Goal: Information Seeking & Learning: Learn about a topic

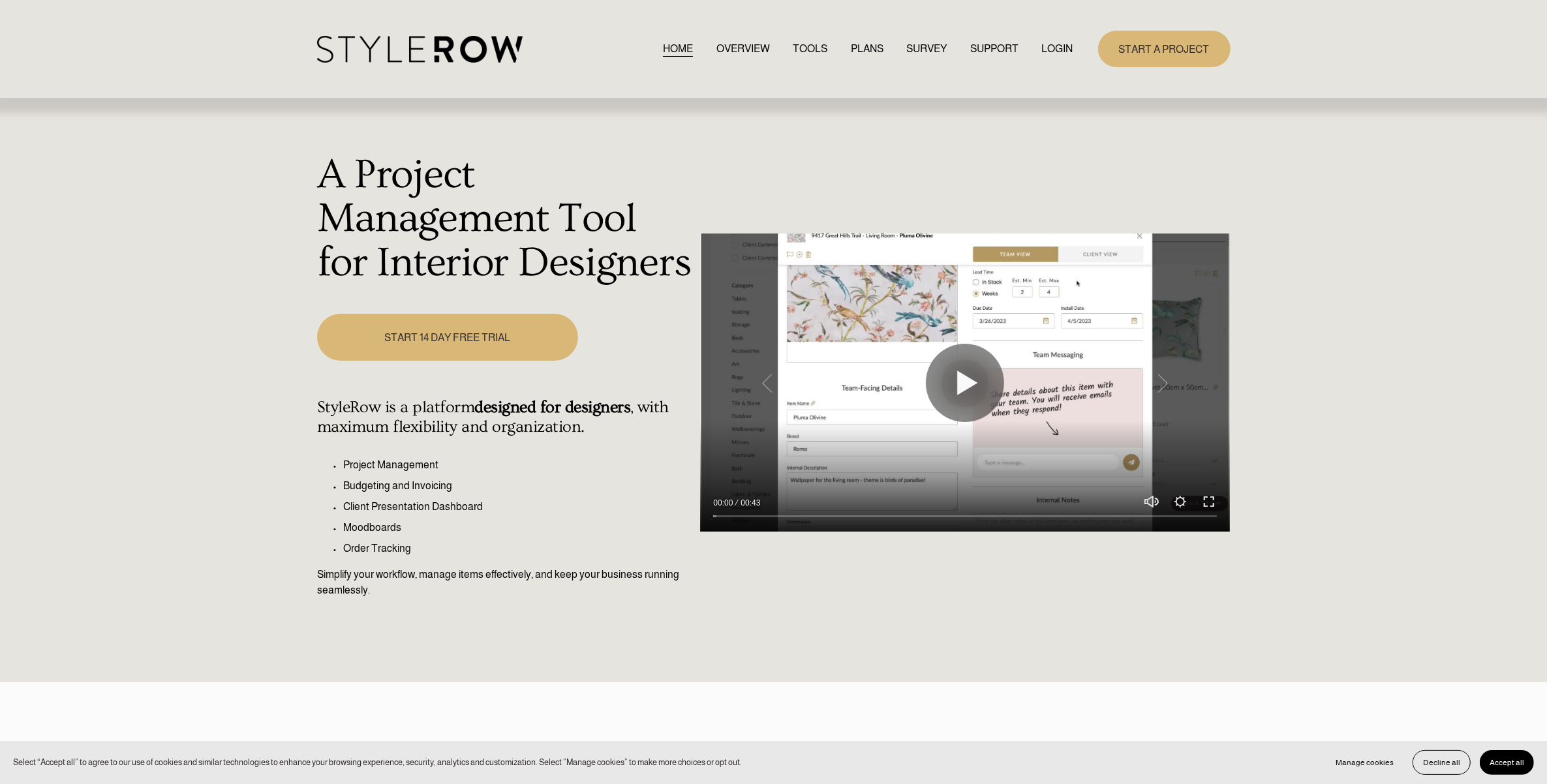
click at [1056, 54] on link "LOGIN" at bounding box center [1057, 48] width 31 height 18
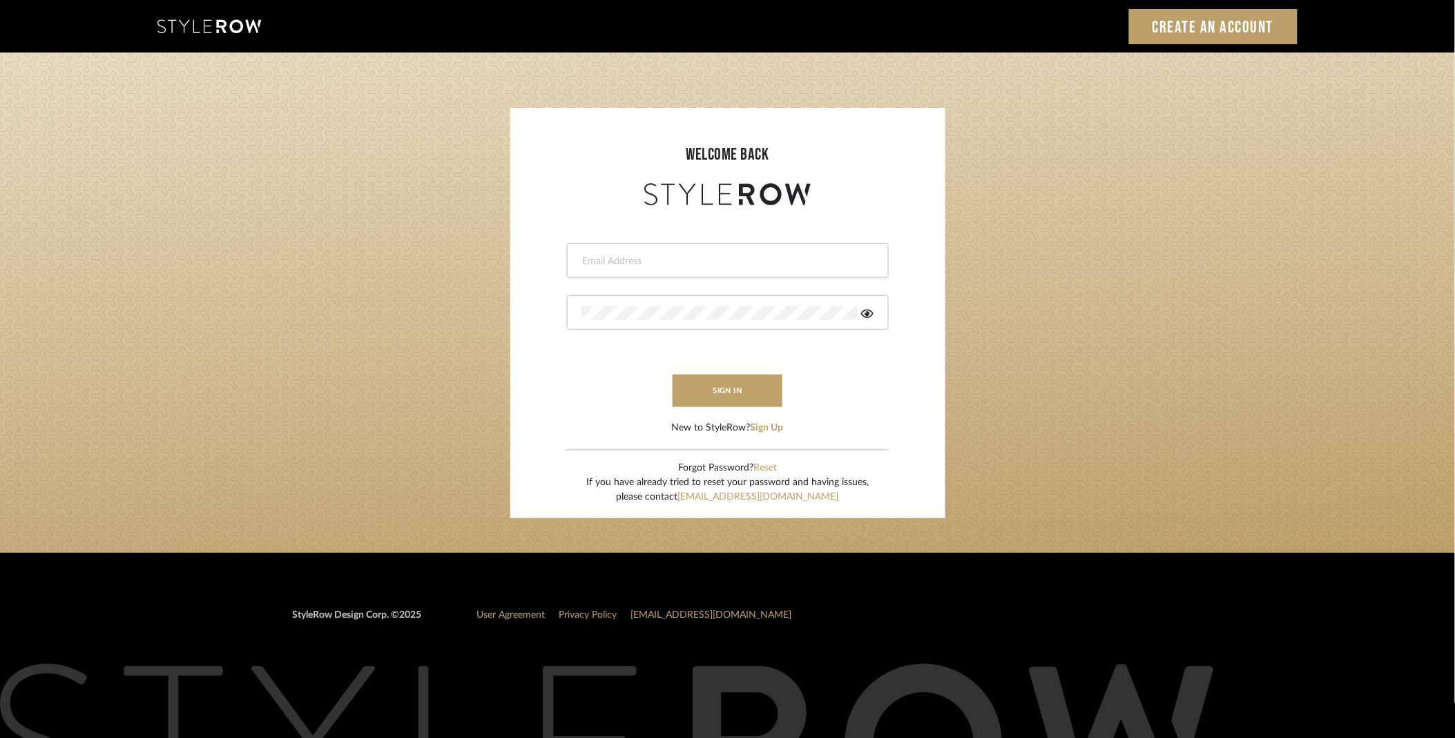
type input "stylerowproducts1@mancini-design.com"
click at [709, 395] on button "sign in" at bounding box center [729, 390] width 110 height 32
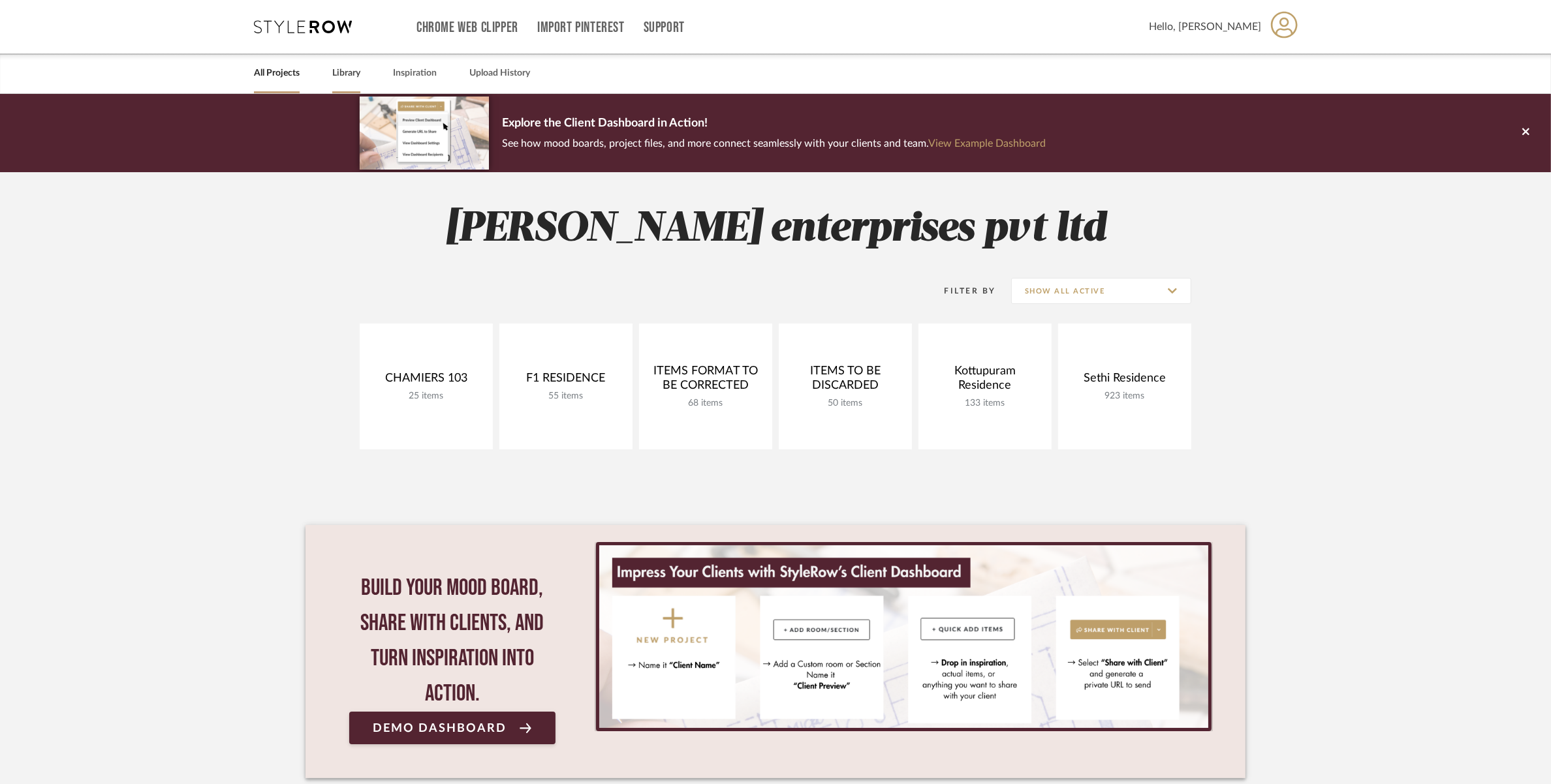
click at [352, 72] on link "Library" at bounding box center [347, 73] width 28 height 18
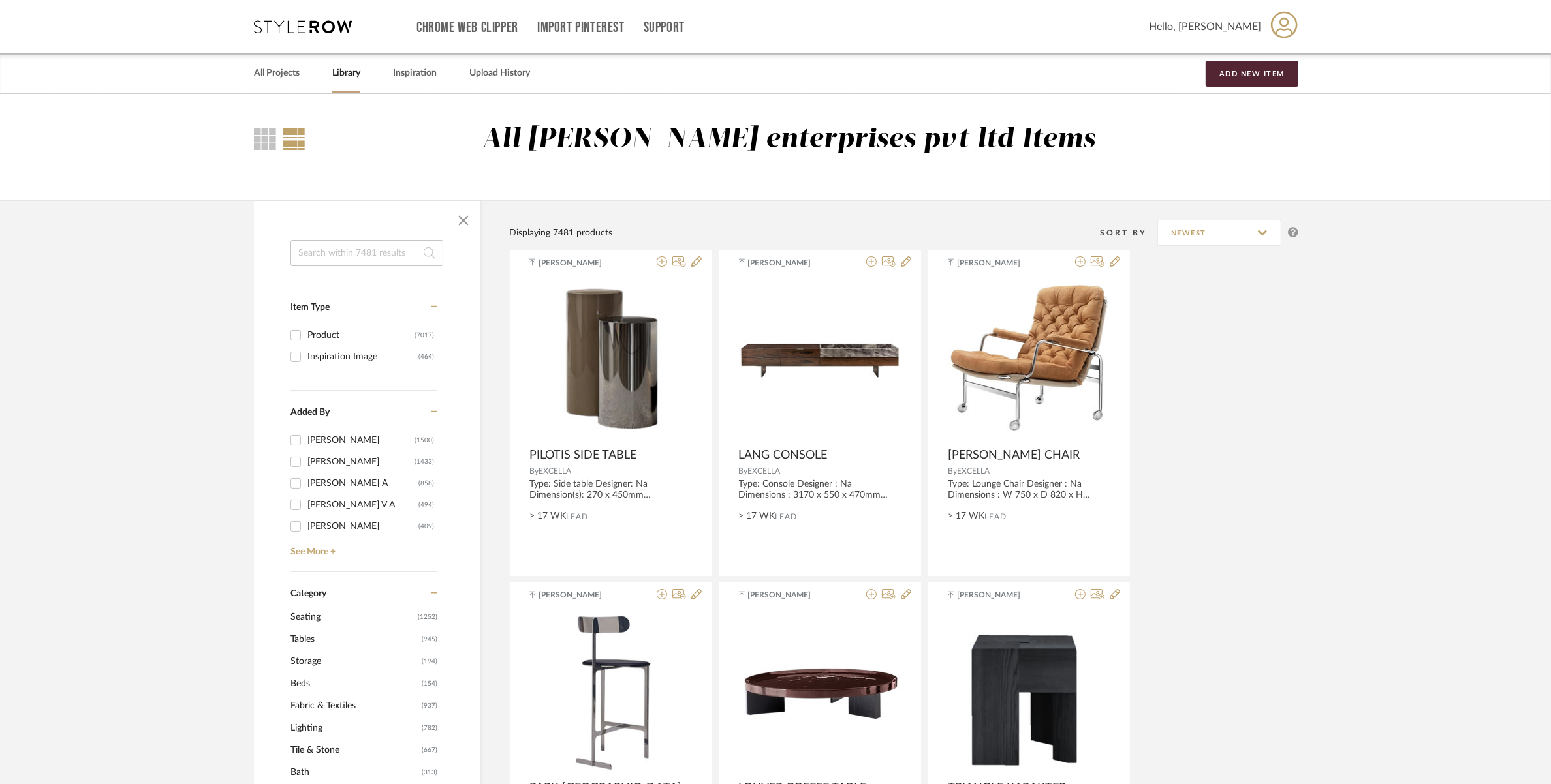
click at [333, 248] on input at bounding box center [367, 253] width 153 height 26
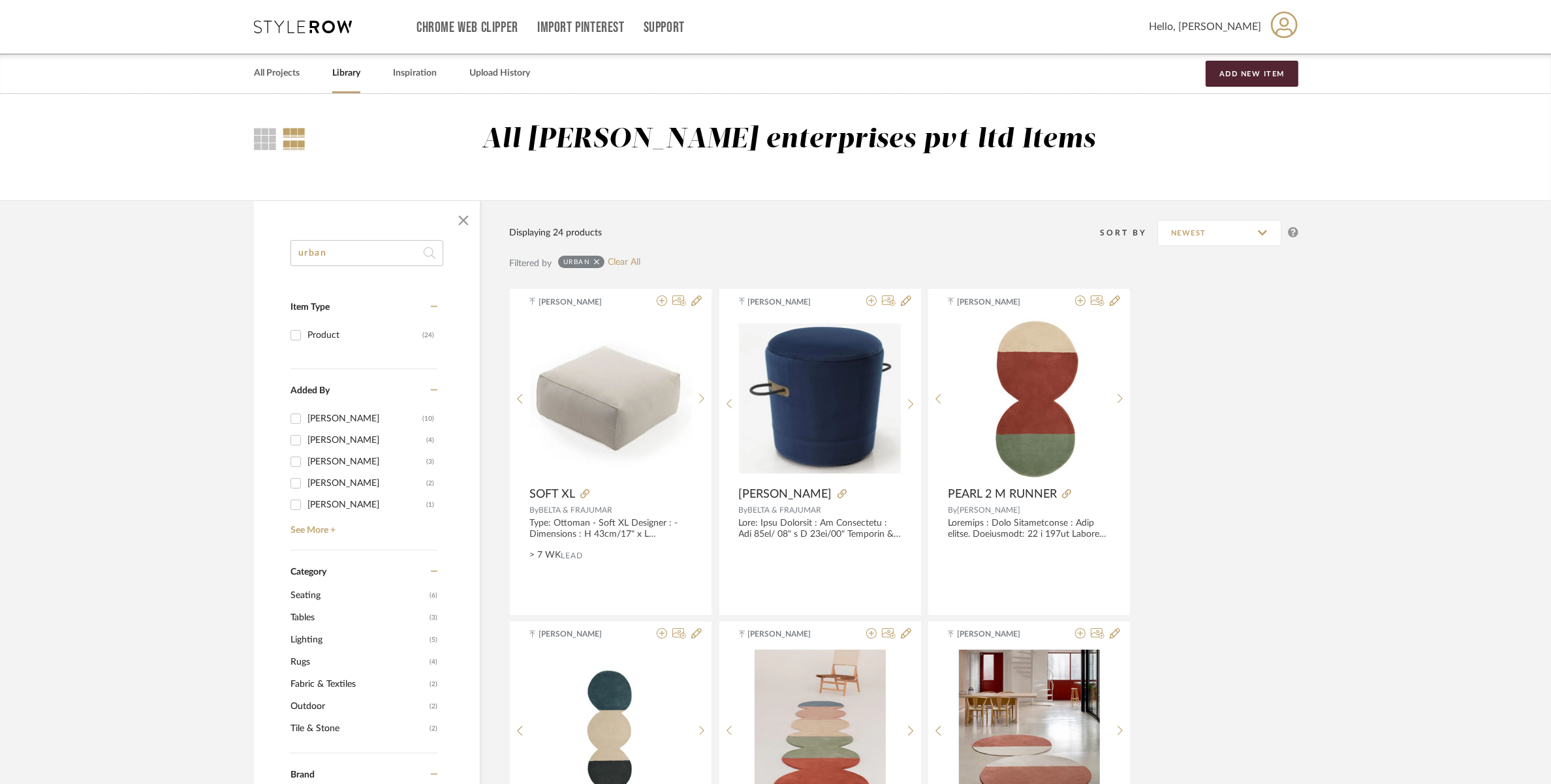
click at [305, 590] on span "Seating" at bounding box center [358, 595] width 136 height 22
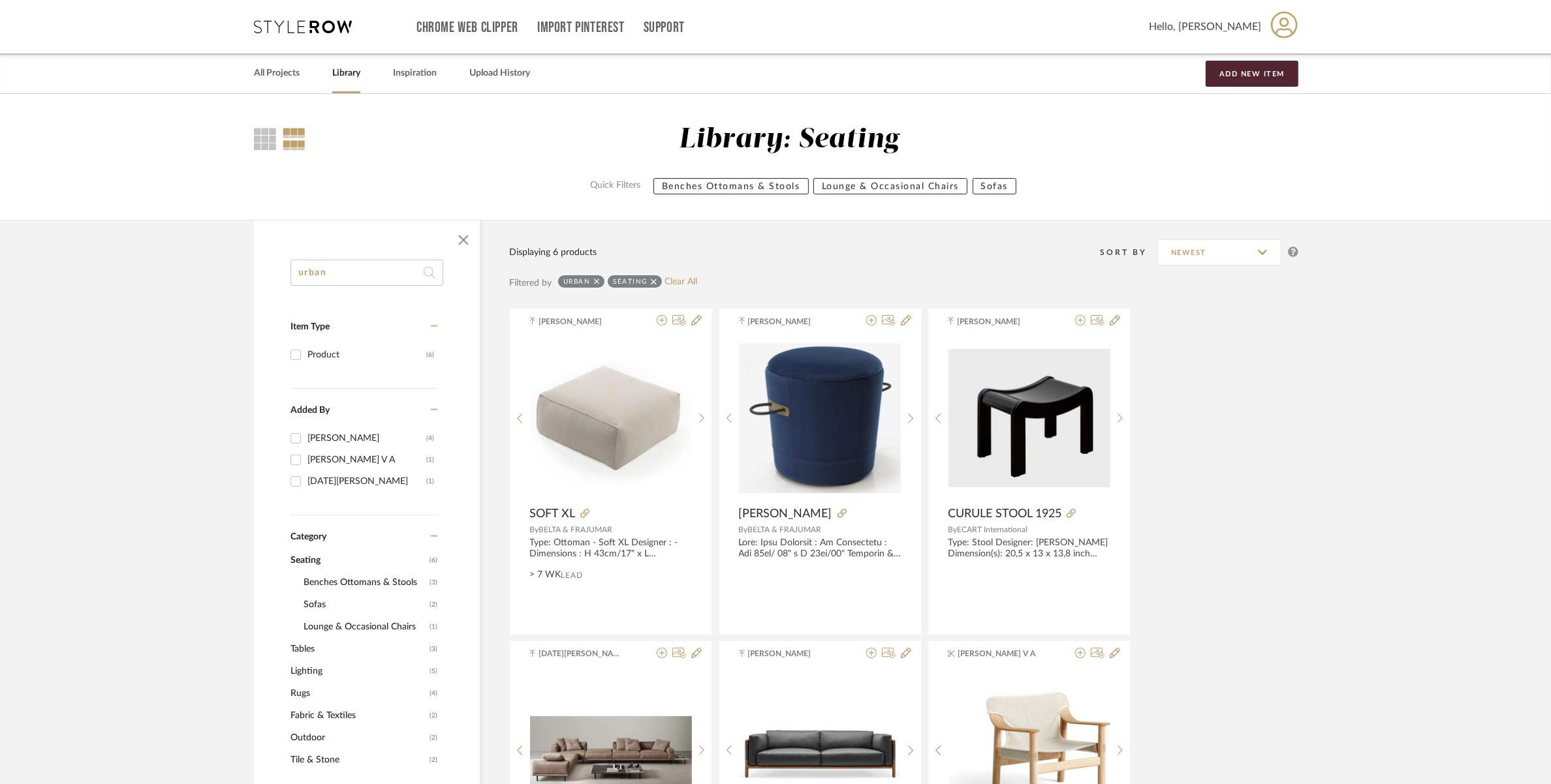
click at [318, 606] on span "Sofas" at bounding box center [365, 604] width 123 height 22
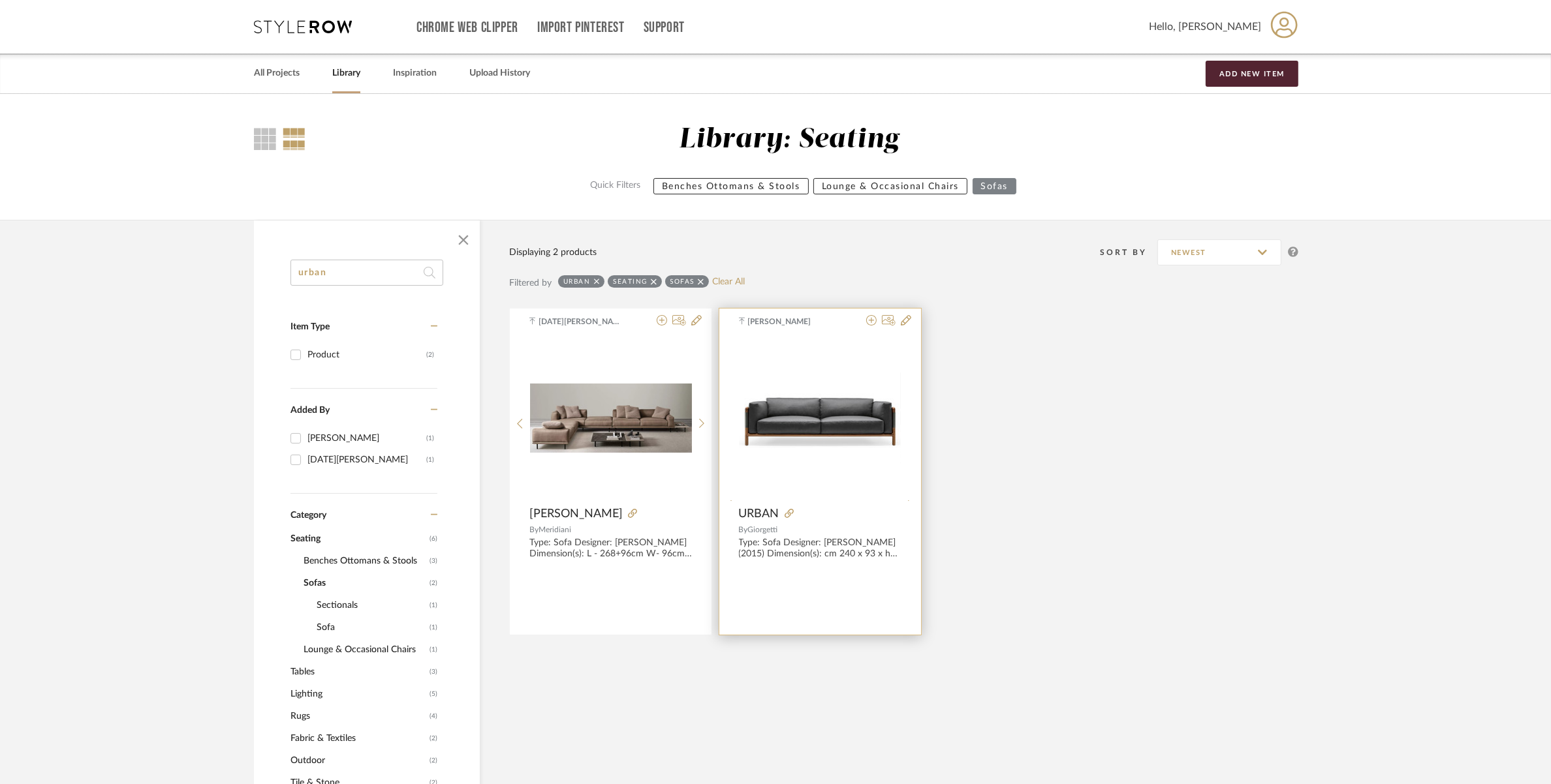
click at [819, 406] on div "184_Giorgetti_Urban.pdf 184_Giorgetti_Urban.pdf" at bounding box center [819, 504] width 162 height 336
click at [786, 516] on icon at bounding box center [789, 514] width 9 height 9
drag, startPoint x: 334, startPoint y: 280, endPoint x: 268, endPoint y: 281, distance: 66.0
click at [268, 281] on div "urban Item Type Product (2) Added By [PERSON_NAME] (1) [DATE][PERSON_NAME] (1) …" at bounding box center [367, 758] width 226 height 998
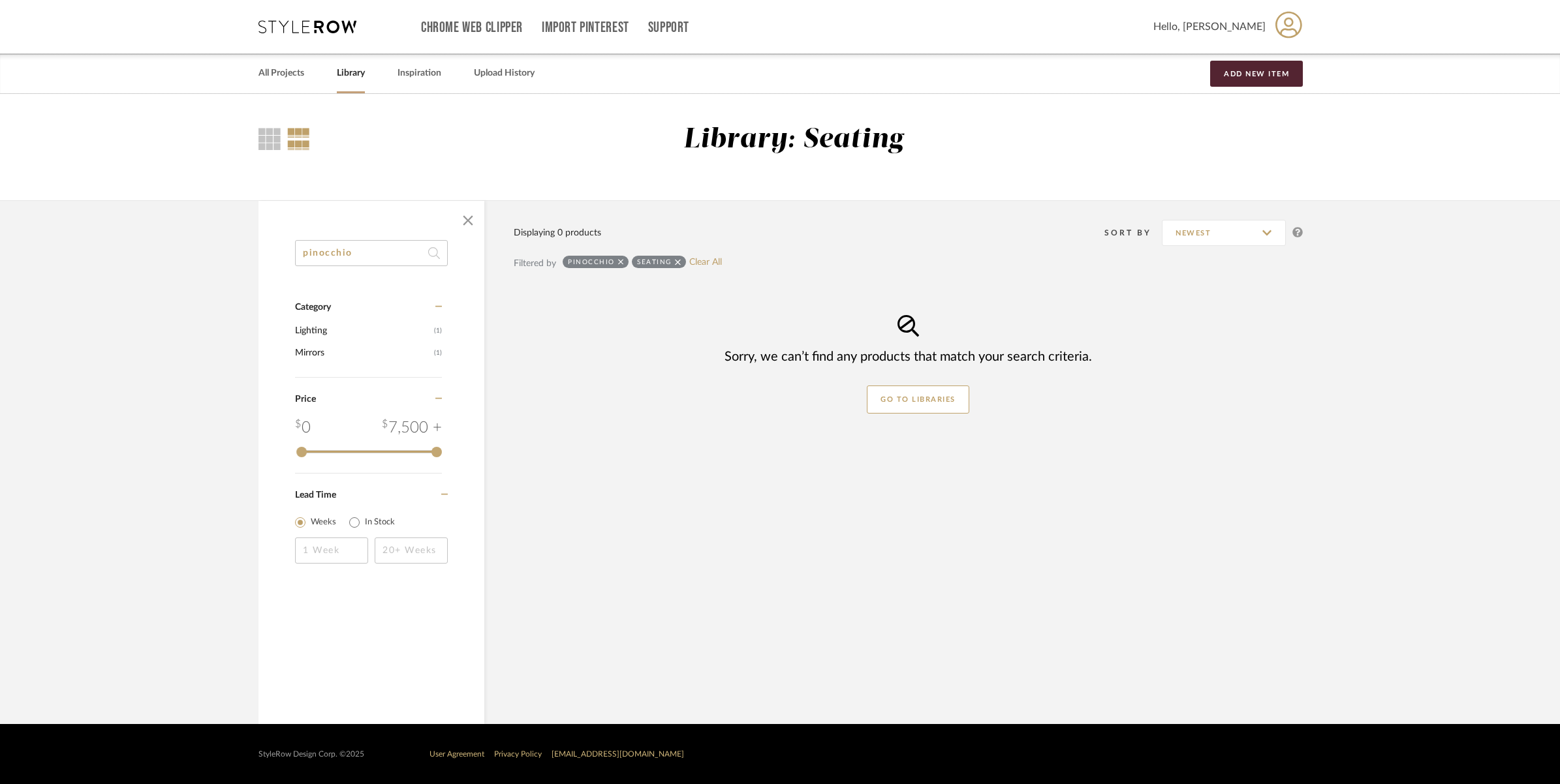
click at [677, 259] on icon at bounding box center [677, 263] width 6 height 9
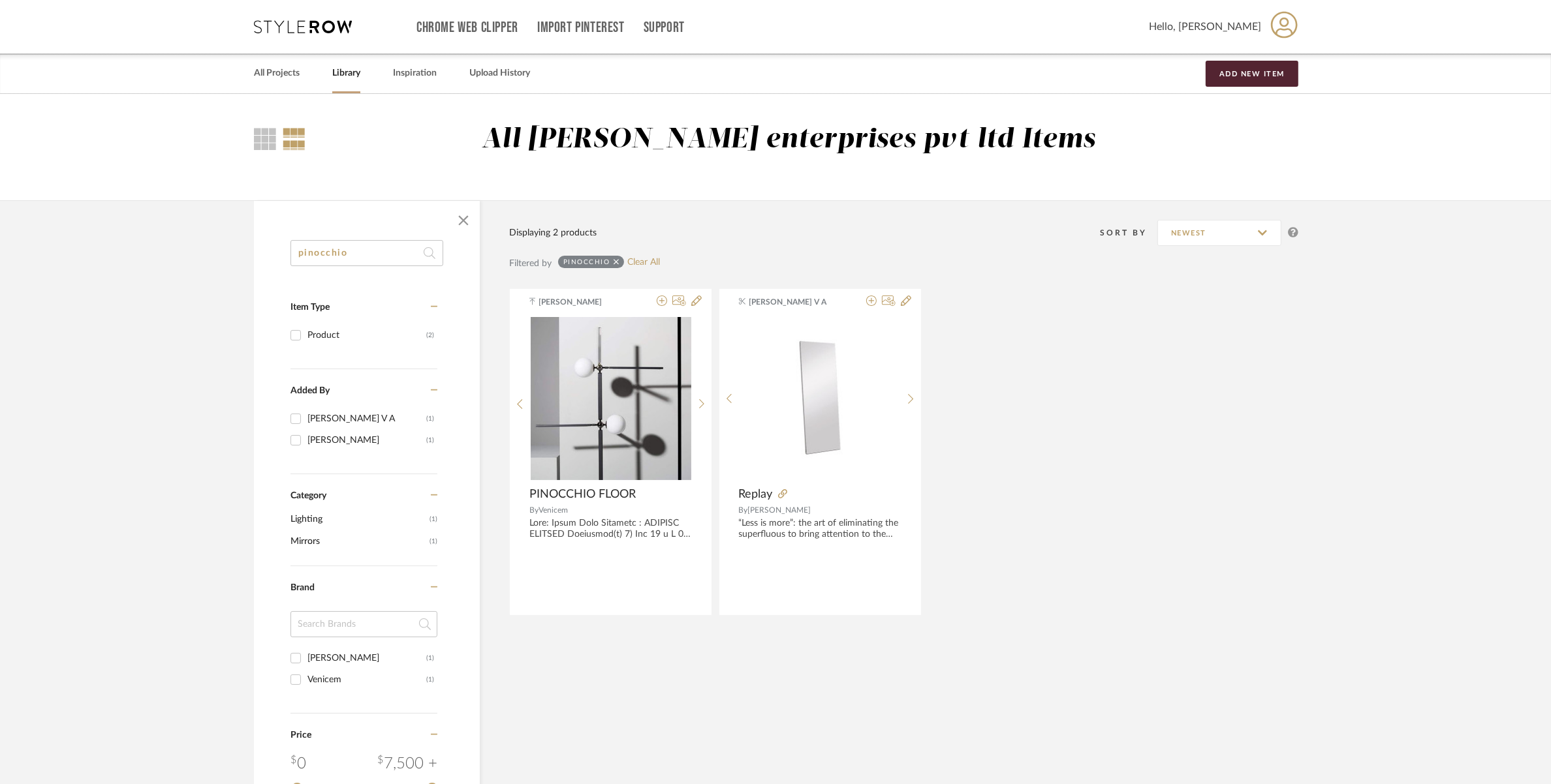
click at [315, 520] on span "Lighting" at bounding box center [358, 519] width 136 height 22
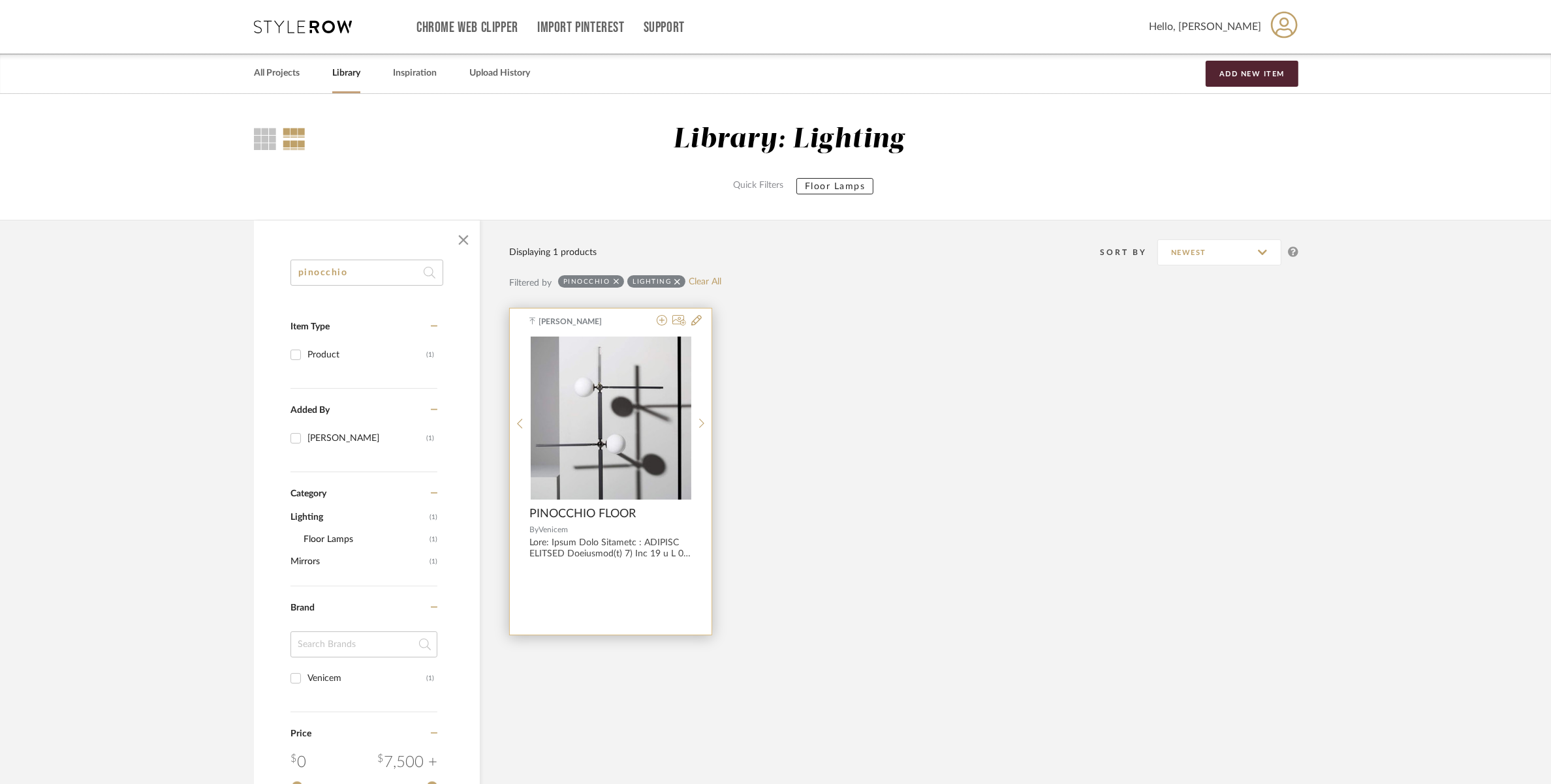
click at [578, 512] on span "PINOCCHIO FLOOR" at bounding box center [582, 514] width 107 height 14
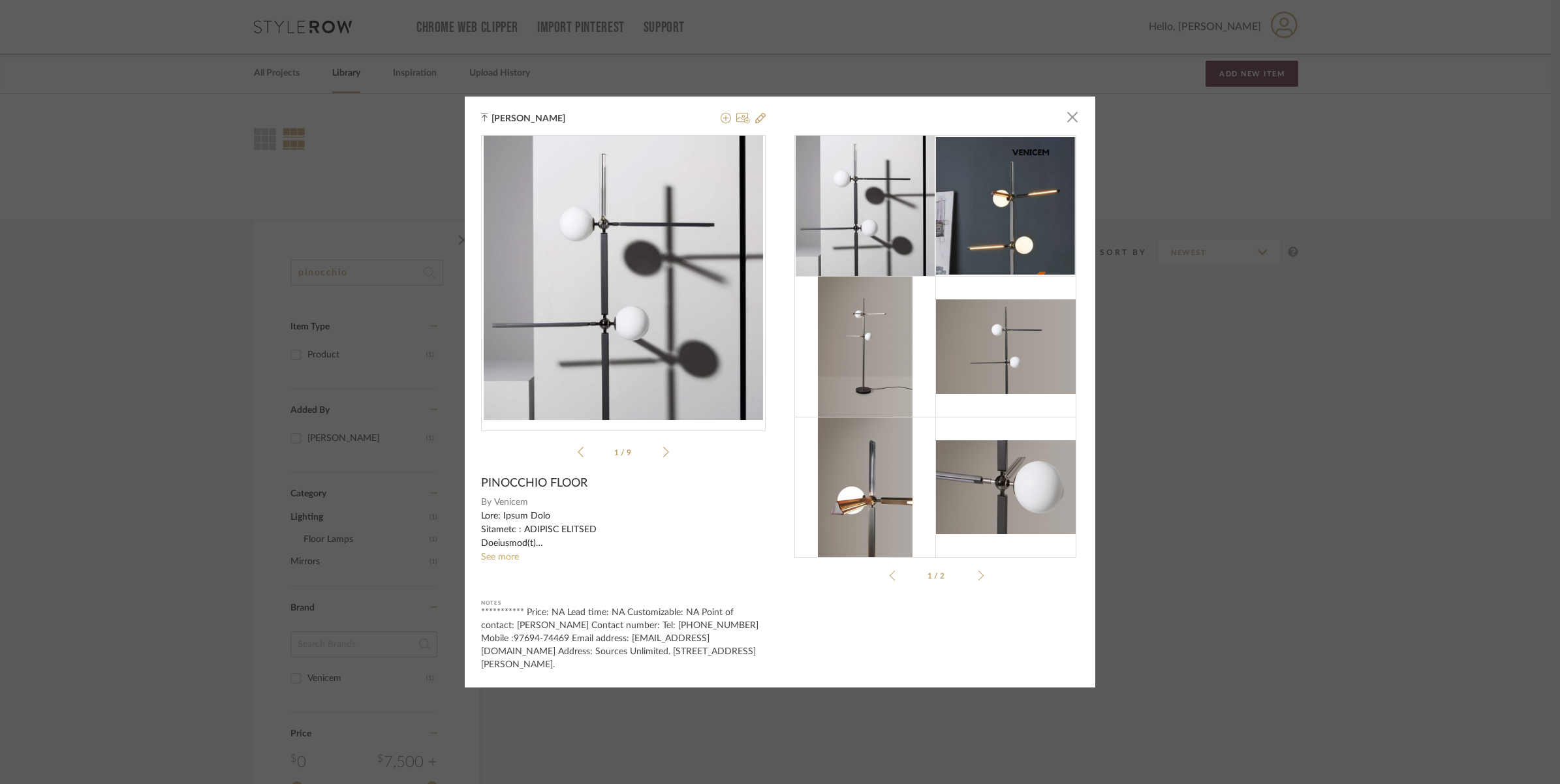
click at [871, 341] on img at bounding box center [864, 346] width 94 height 141
click at [725, 340] on img "0" at bounding box center [624, 278] width 280 height 284
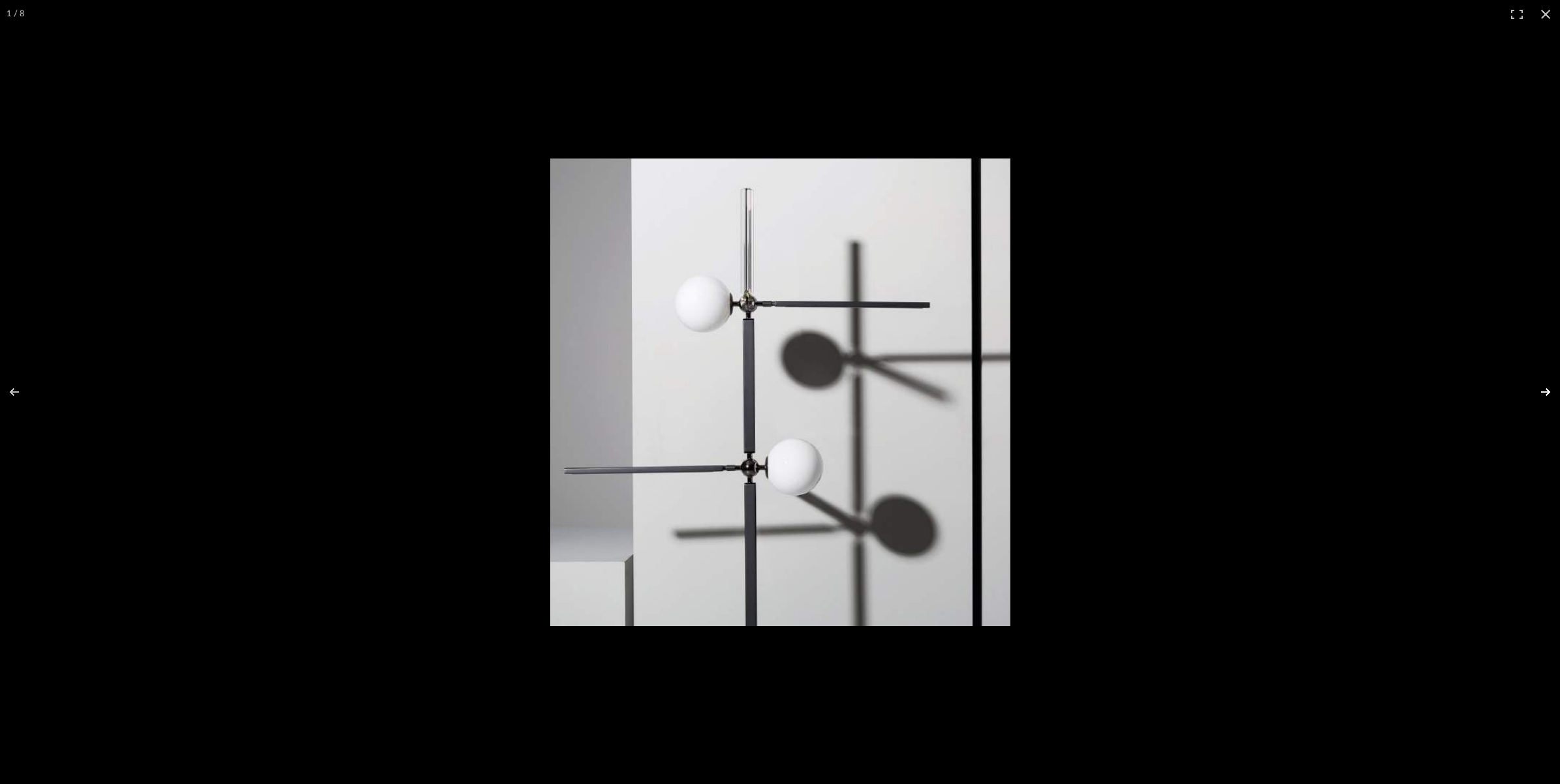
click at [1547, 400] on button at bounding box center [1536, 392] width 45 height 65
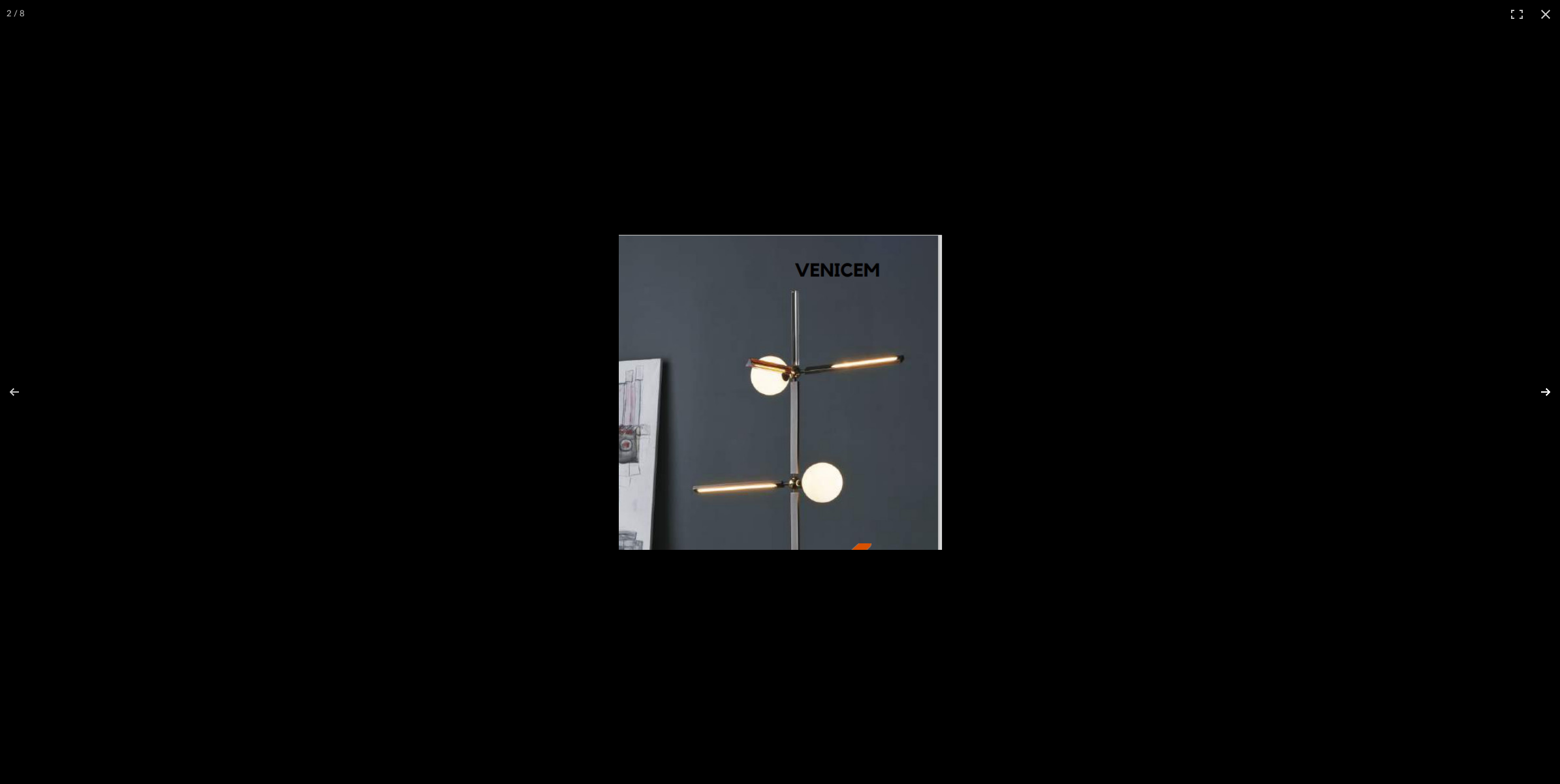
click at [1547, 400] on button at bounding box center [1536, 392] width 45 height 65
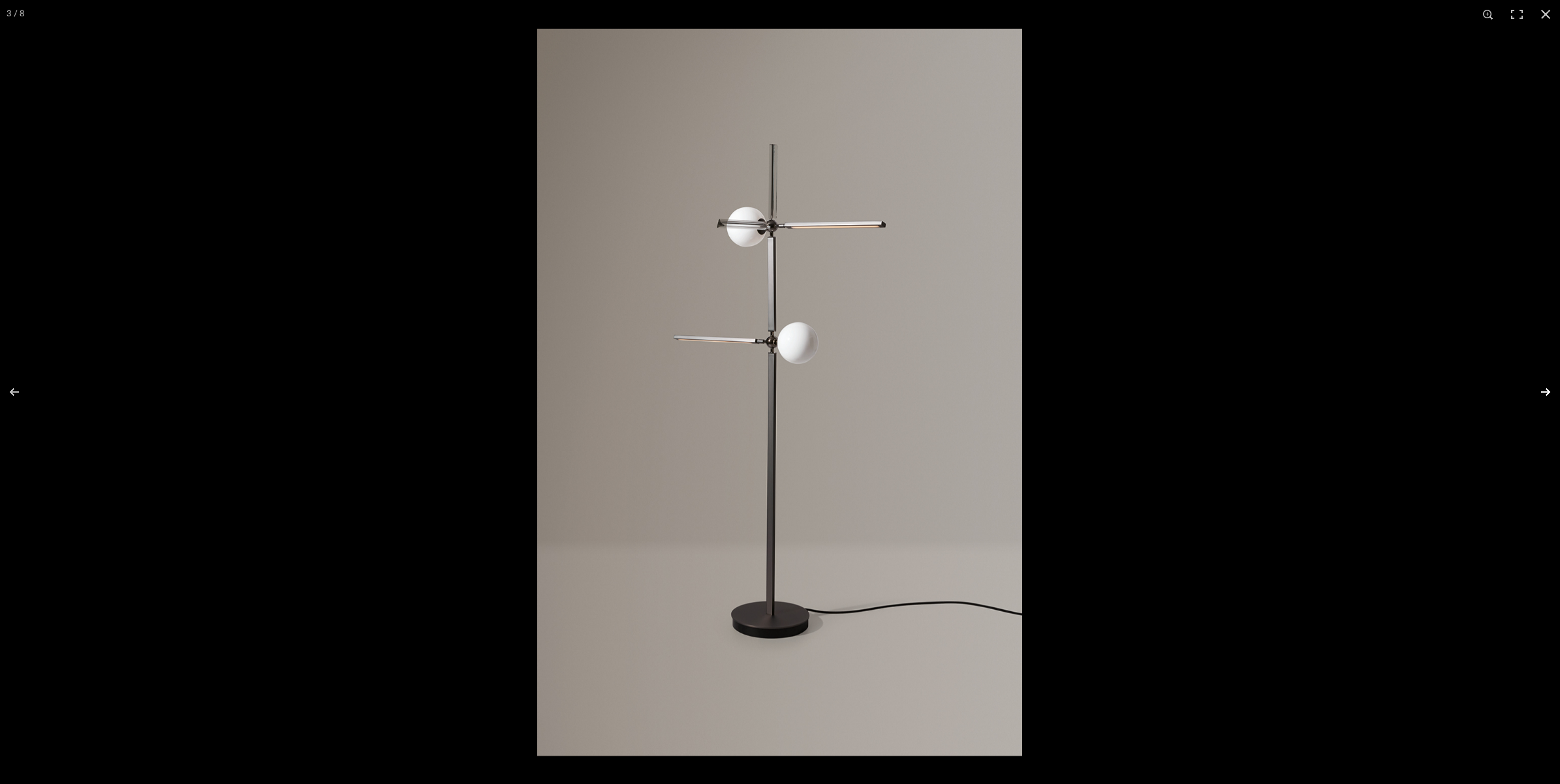
click at [1547, 400] on button at bounding box center [1536, 392] width 45 height 65
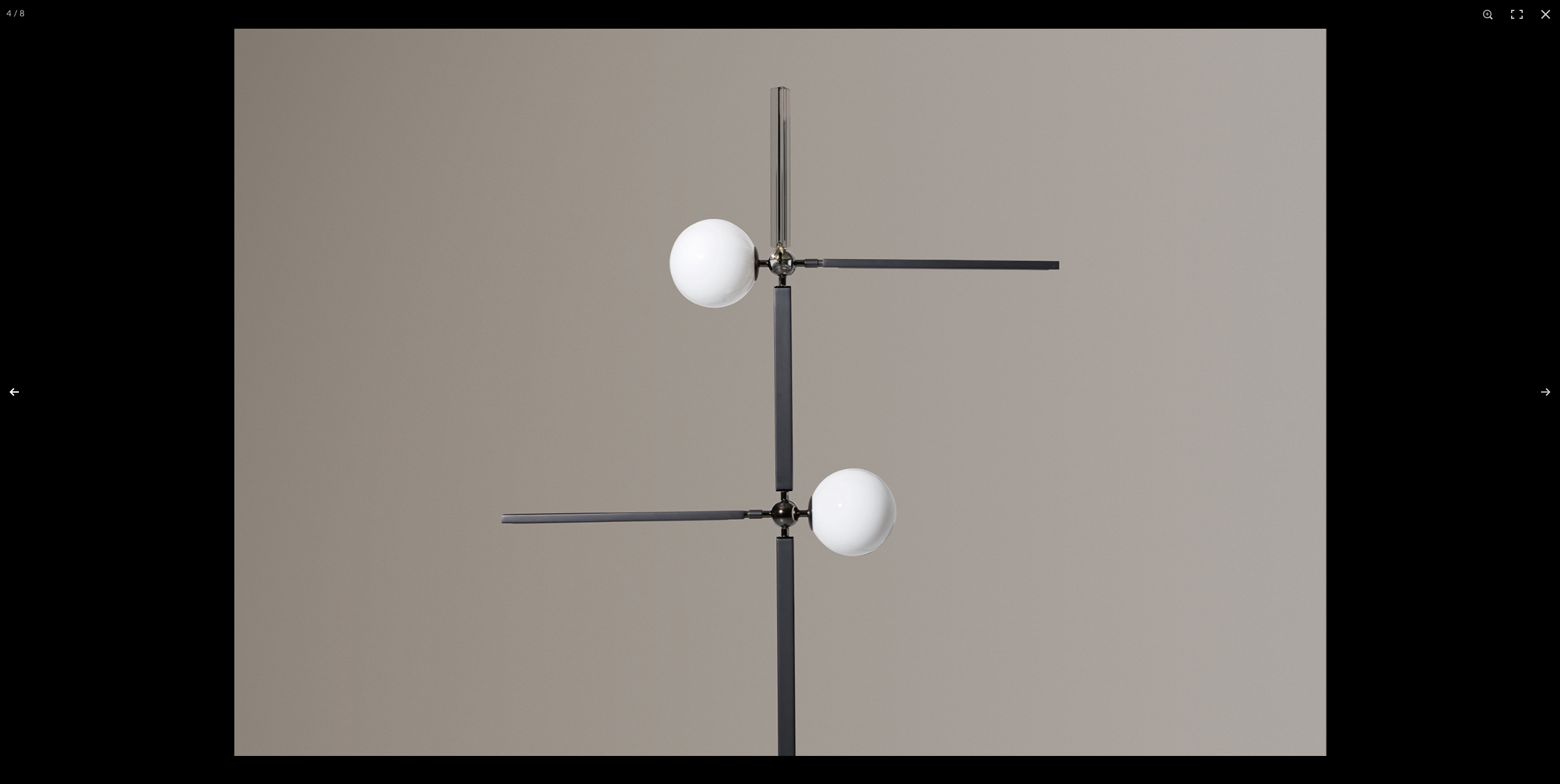
click at [14, 390] on button at bounding box center [23, 392] width 45 height 65
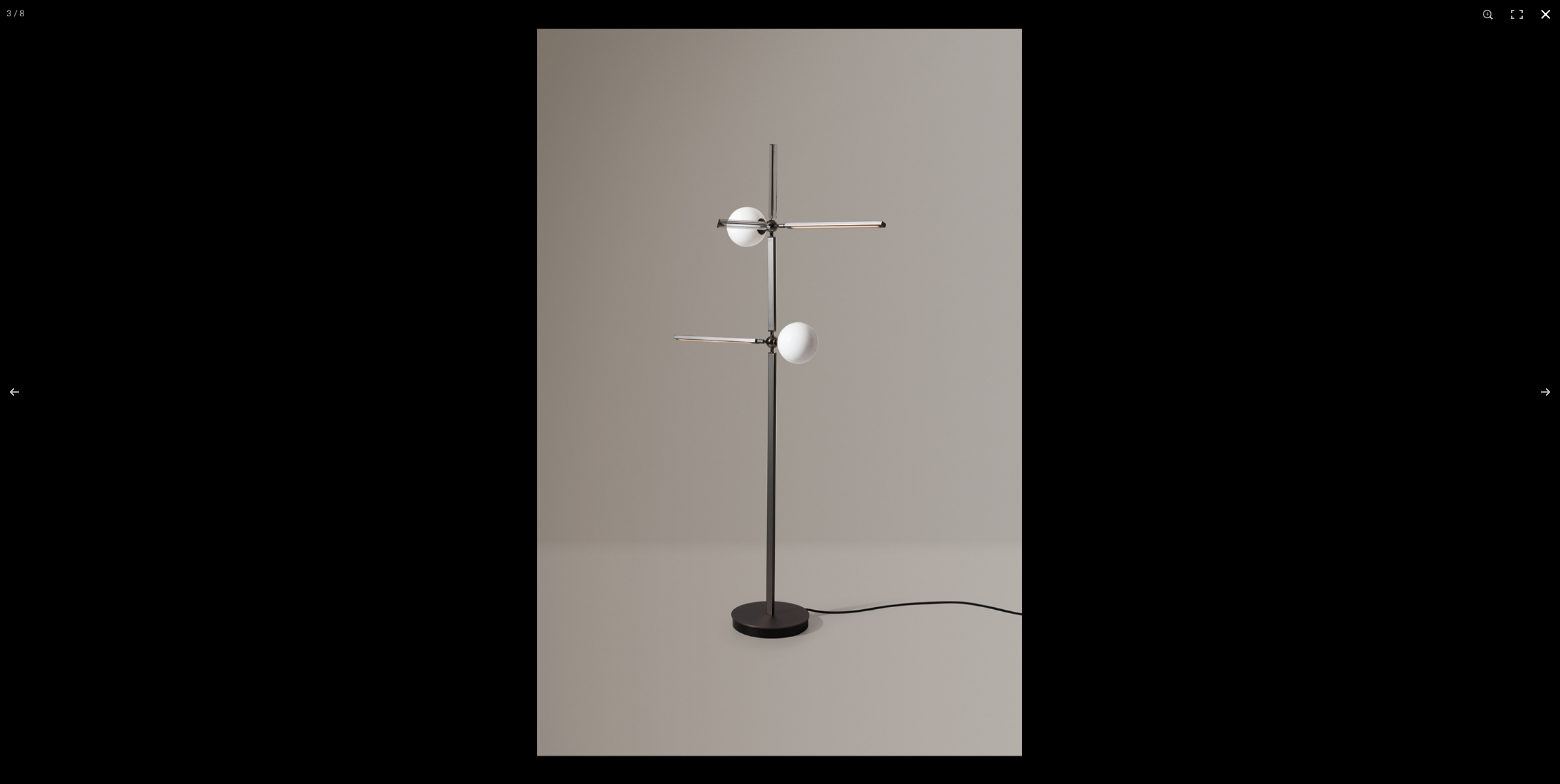
click at [436, 324] on div at bounding box center [780, 392] width 1560 height 784
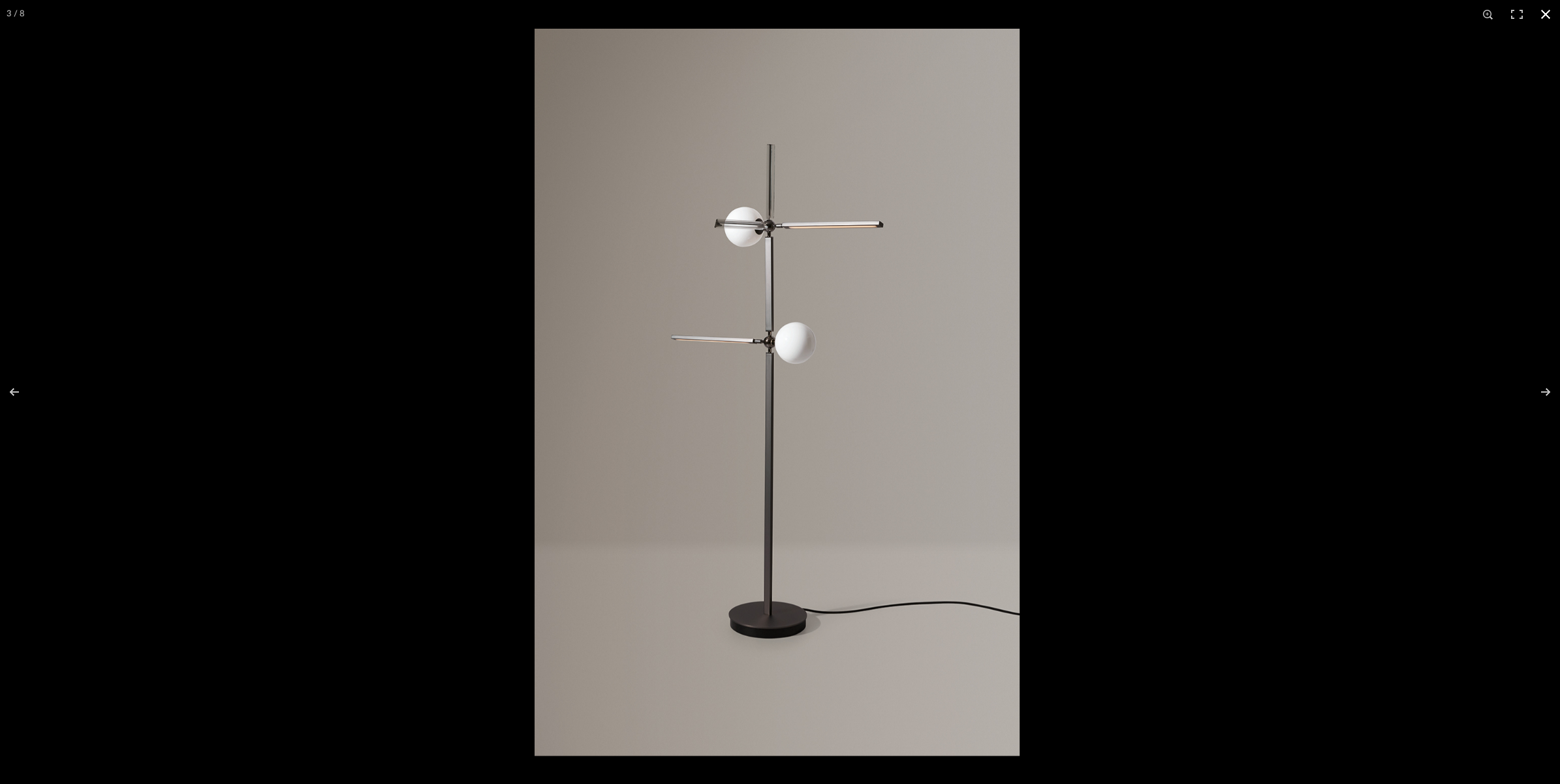
click at [363, 115] on div at bounding box center [777, 392] width 1560 height 784
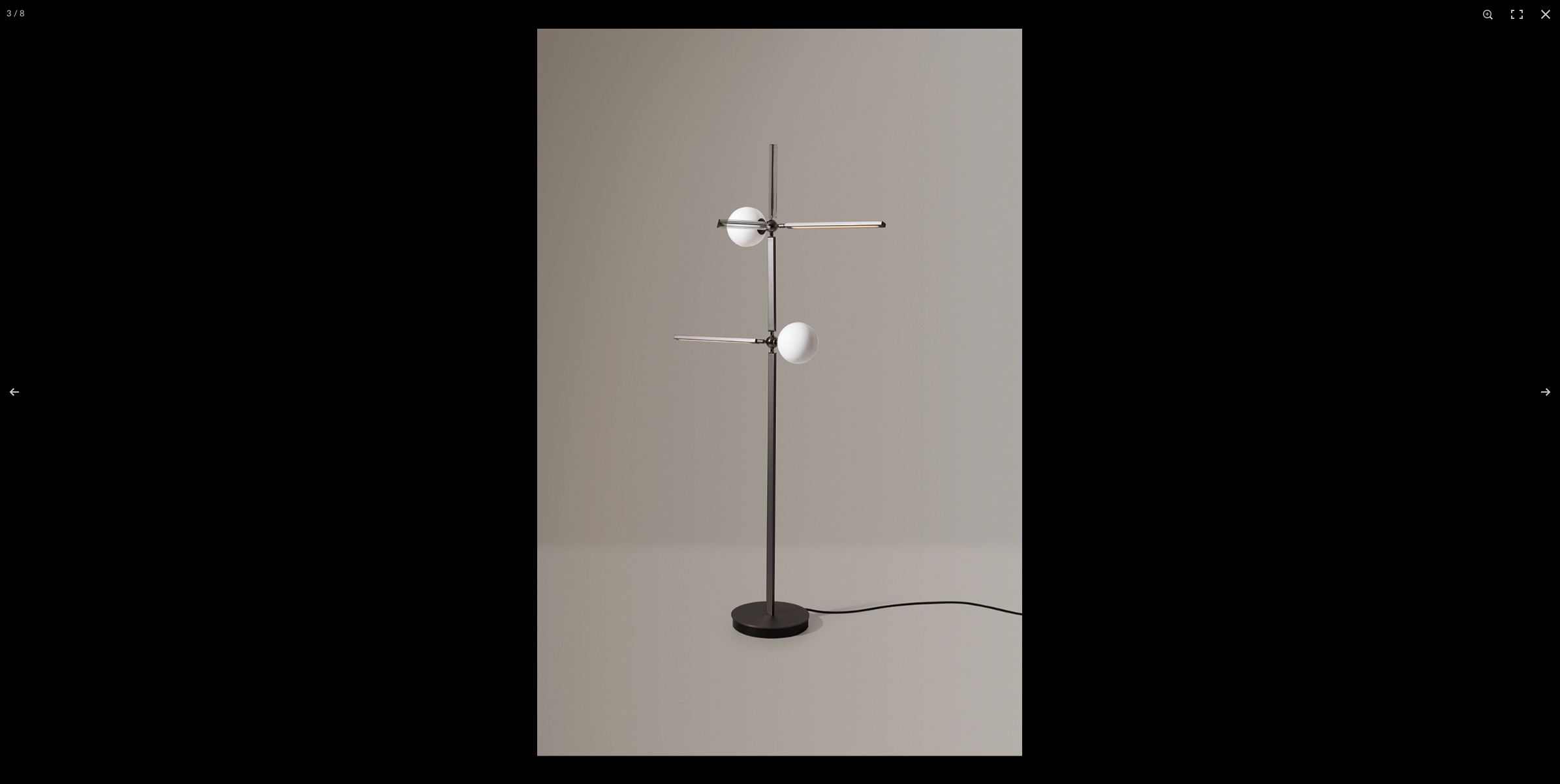
click at [21, 20] on div "3 / 8" at bounding box center [15, 14] width 31 height 28
click at [1538, 18] on button at bounding box center [1545, 14] width 28 height 28
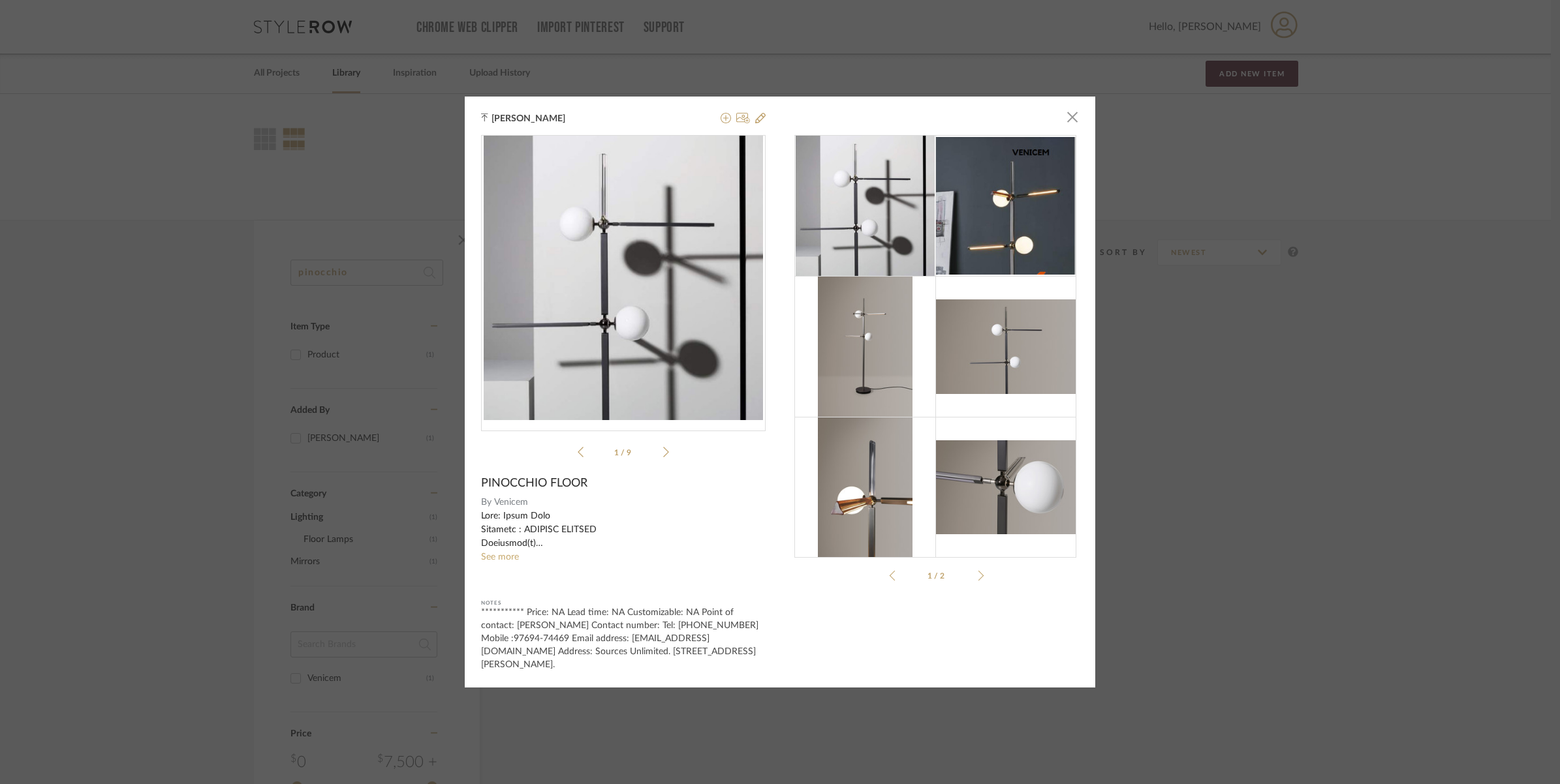
click at [349, 236] on div "**********" at bounding box center [780, 392] width 1560 height 784
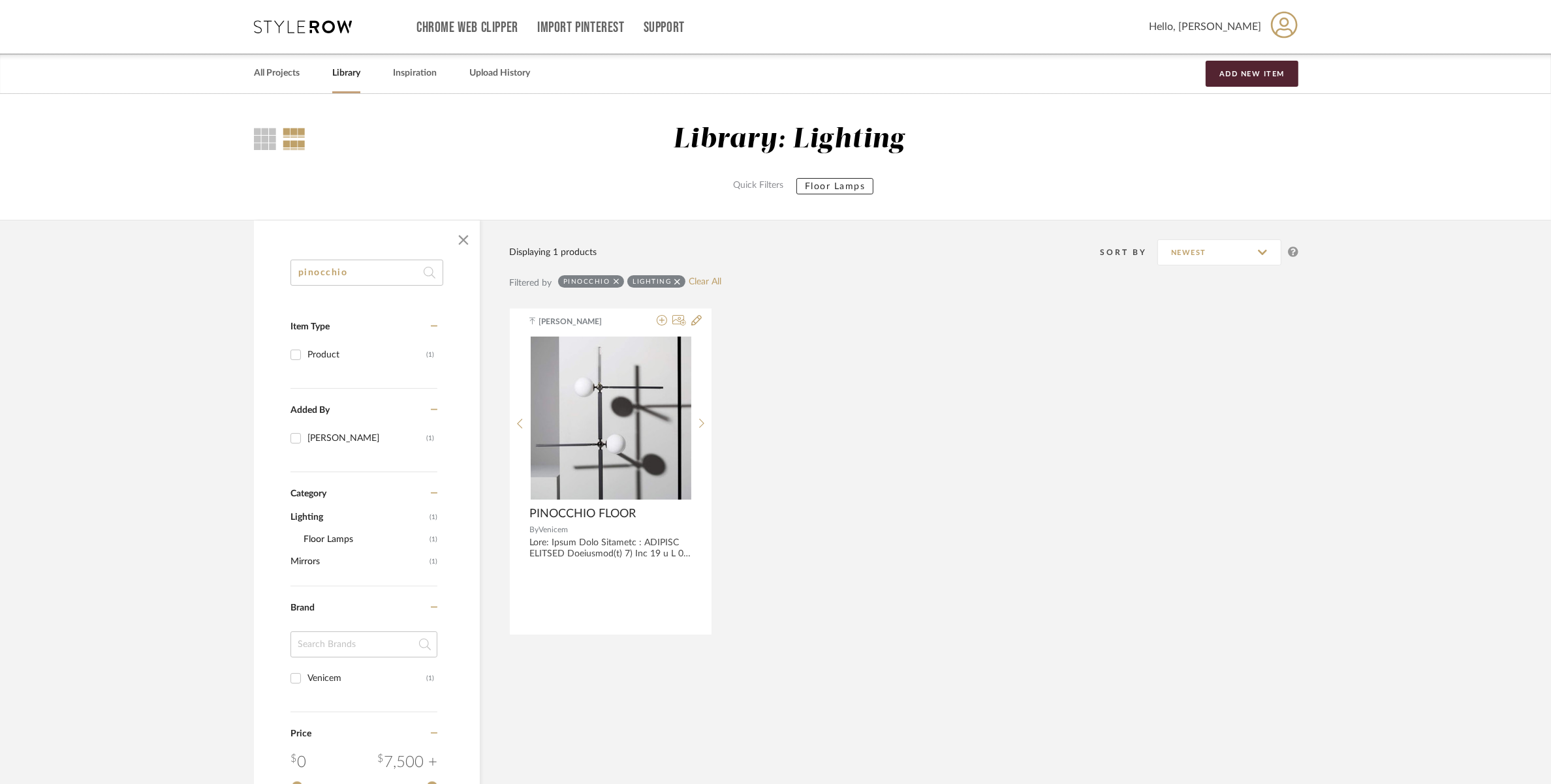
drag, startPoint x: 353, startPoint y: 273, endPoint x: 251, endPoint y: 276, distance: 102.0
click at [251, 276] on div "pinocchio Item Type Product (1) Added By [PERSON_NAME] (1) Category Lighting (1…" at bounding box center [775, 618] width 1082 height 796
paste input "giorgetti blend"
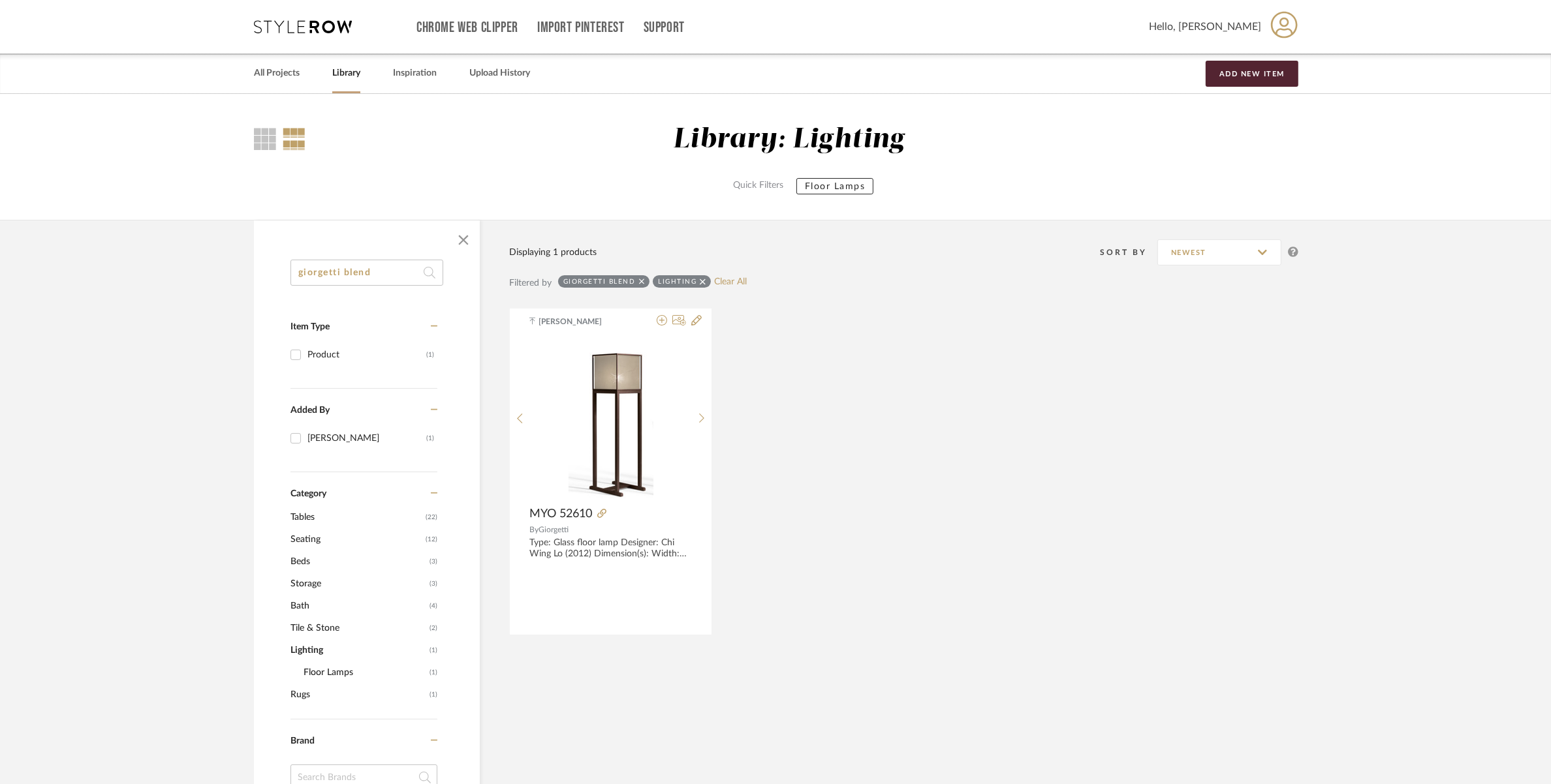
click at [701, 284] on icon at bounding box center [702, 282] width 6 height 9
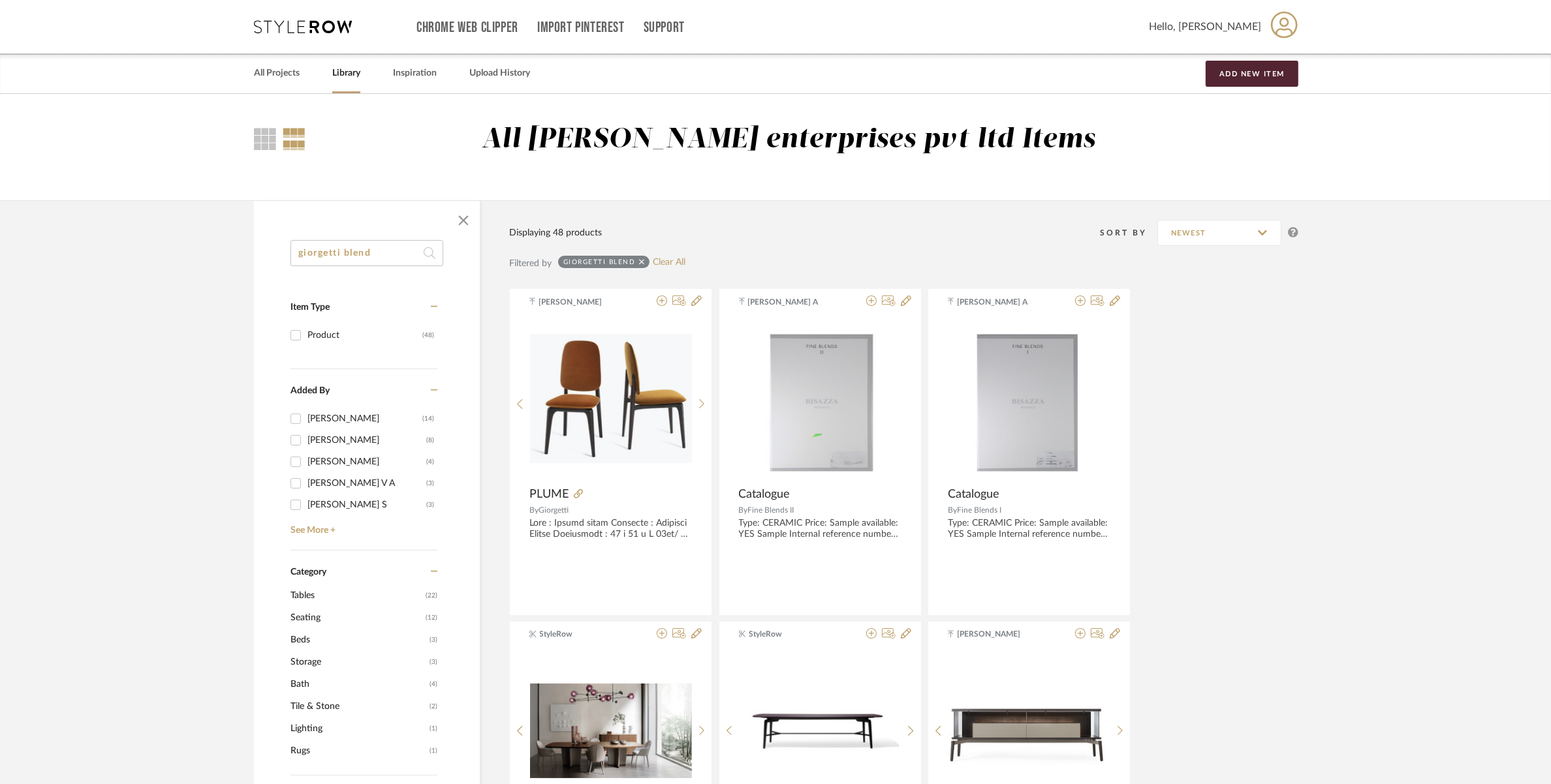
click at [309, 593] on span "Tables" at bounding box center [356, 595] width 132 height 22
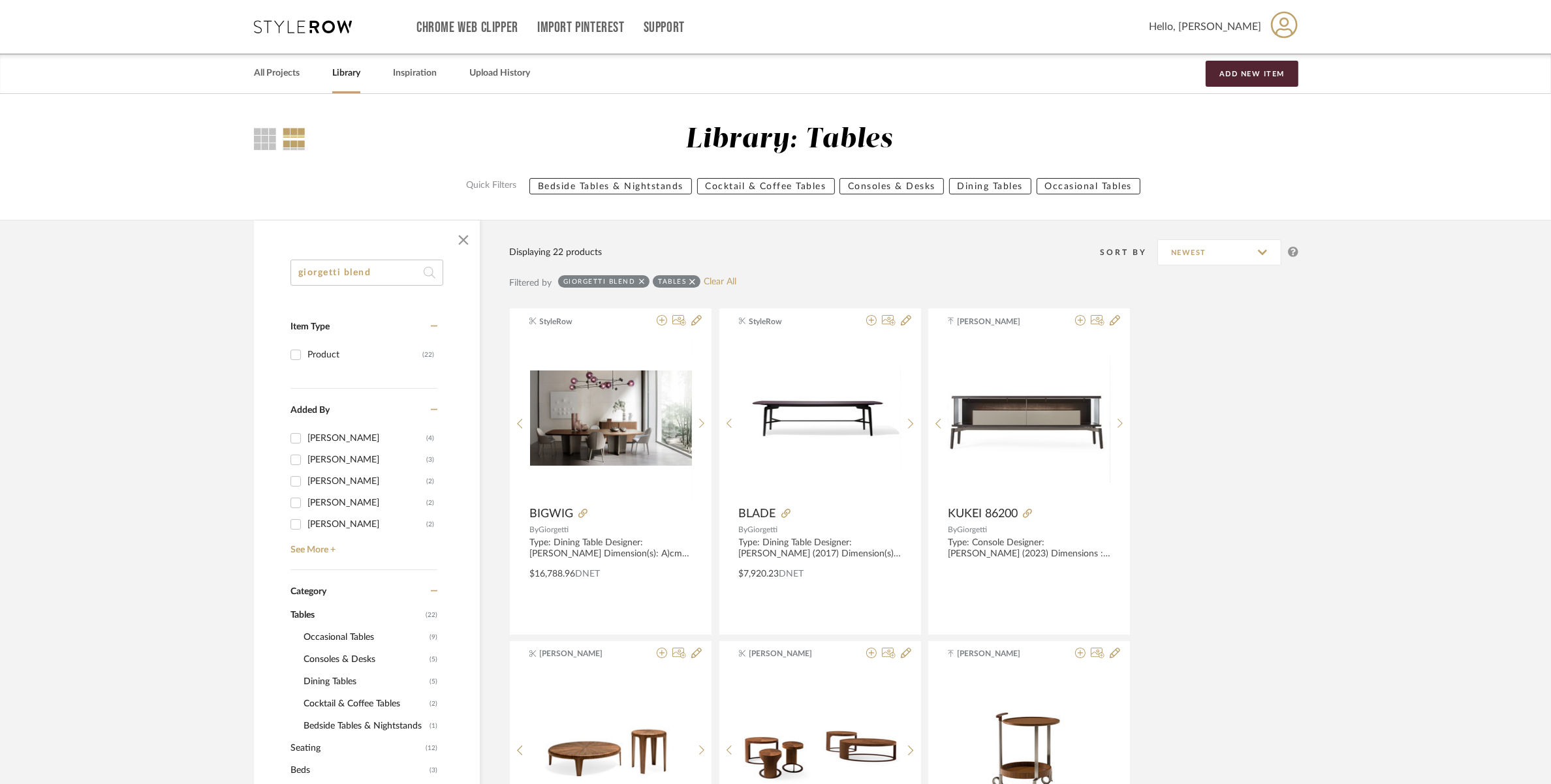
drag, startPoint x: 343, startPoint y: 275, endPoint x: -61, endPoint y: 327, distance: 407.3
click at [0, 327] on html "Chrome Web Clipper Import Pinterest Support All Projects Library Inspiration Up…" at bounding box center [775, 392] width 1551 height 784
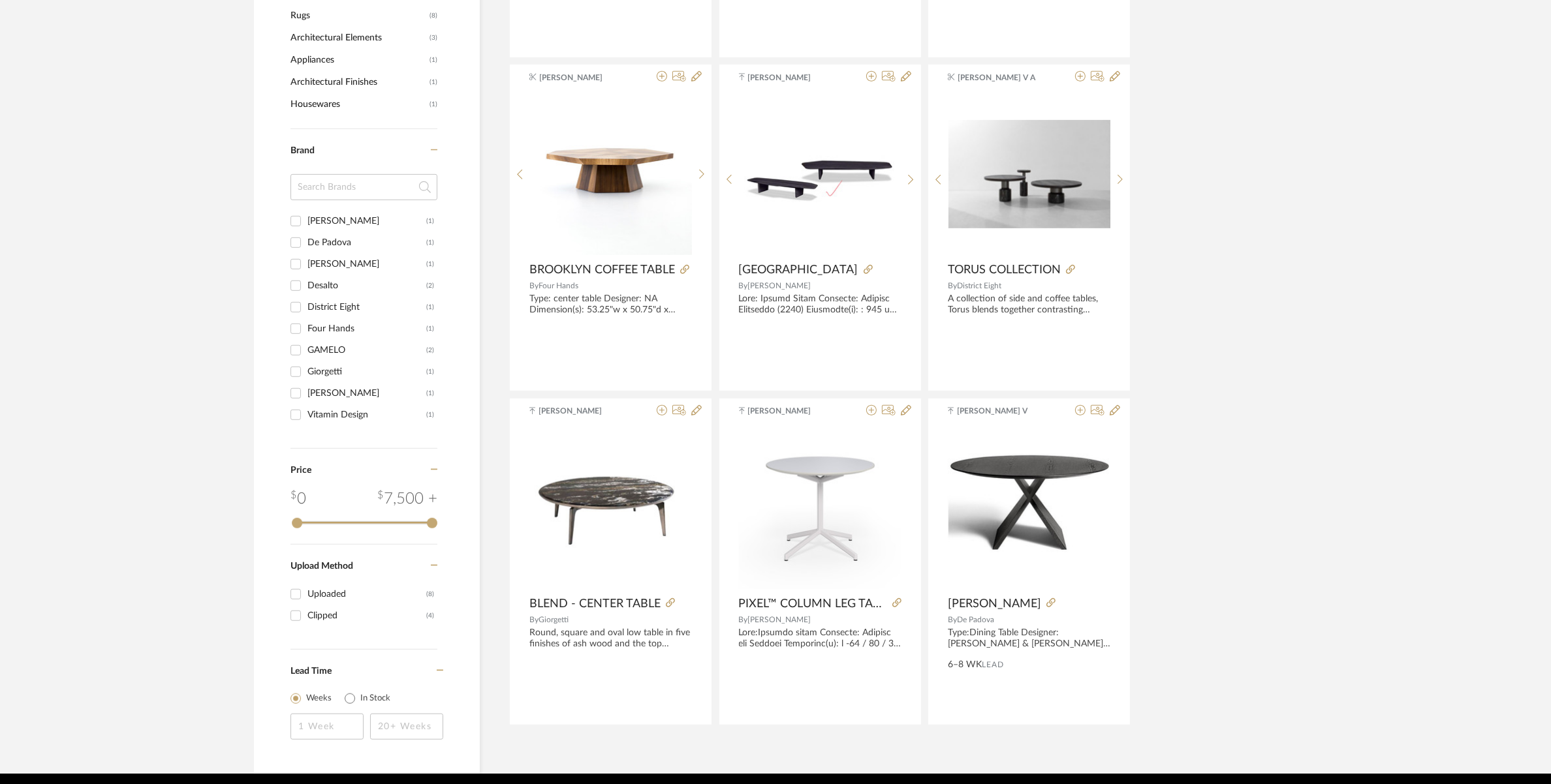
scroll to position [960, 0]
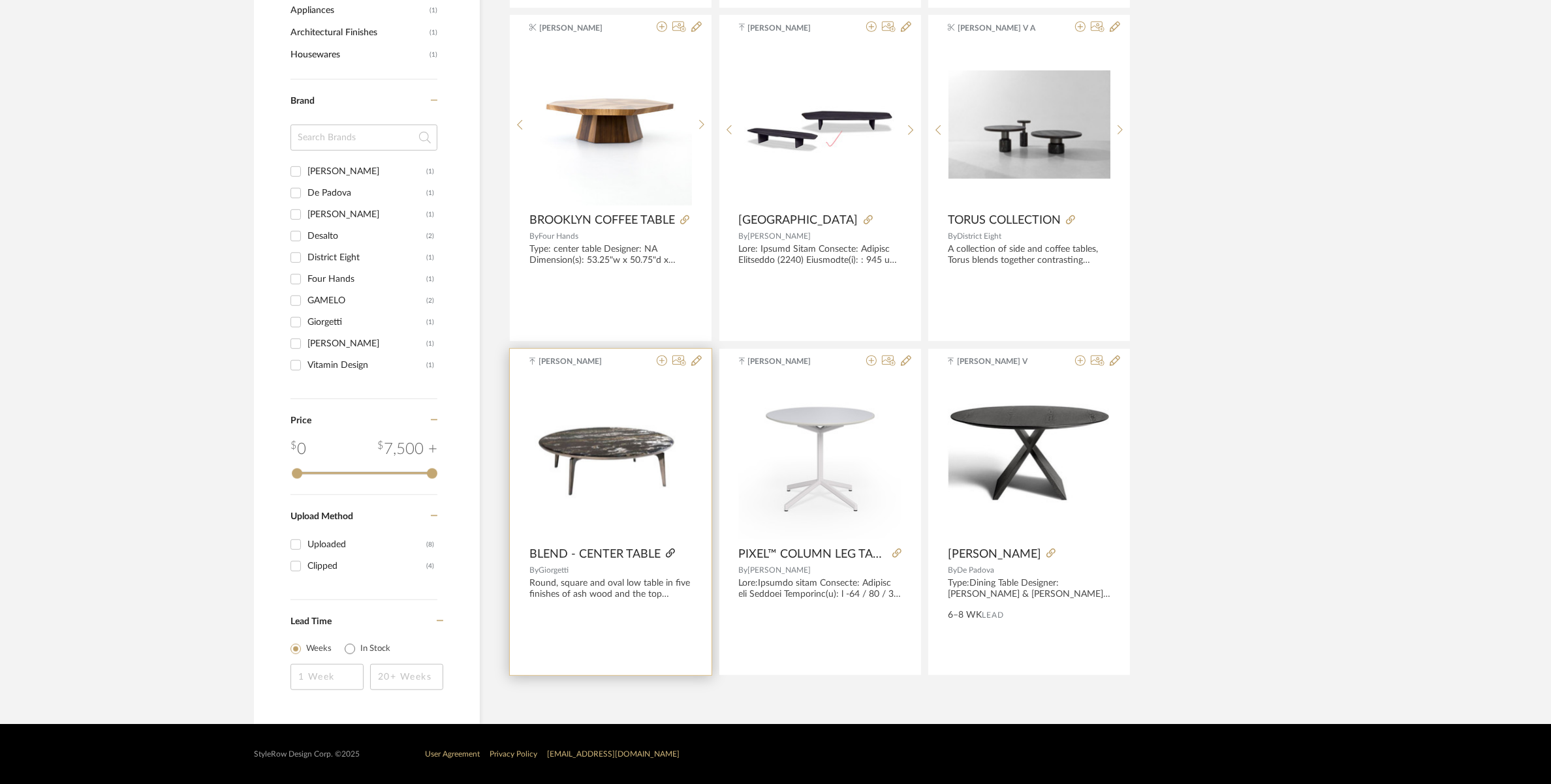
type input "blend"
click at [670, 556] on icon at bounding box center [670, 554] width 9 height 9
click at [318, 131] on input at bounding box center [363, 138] width 146 height 26
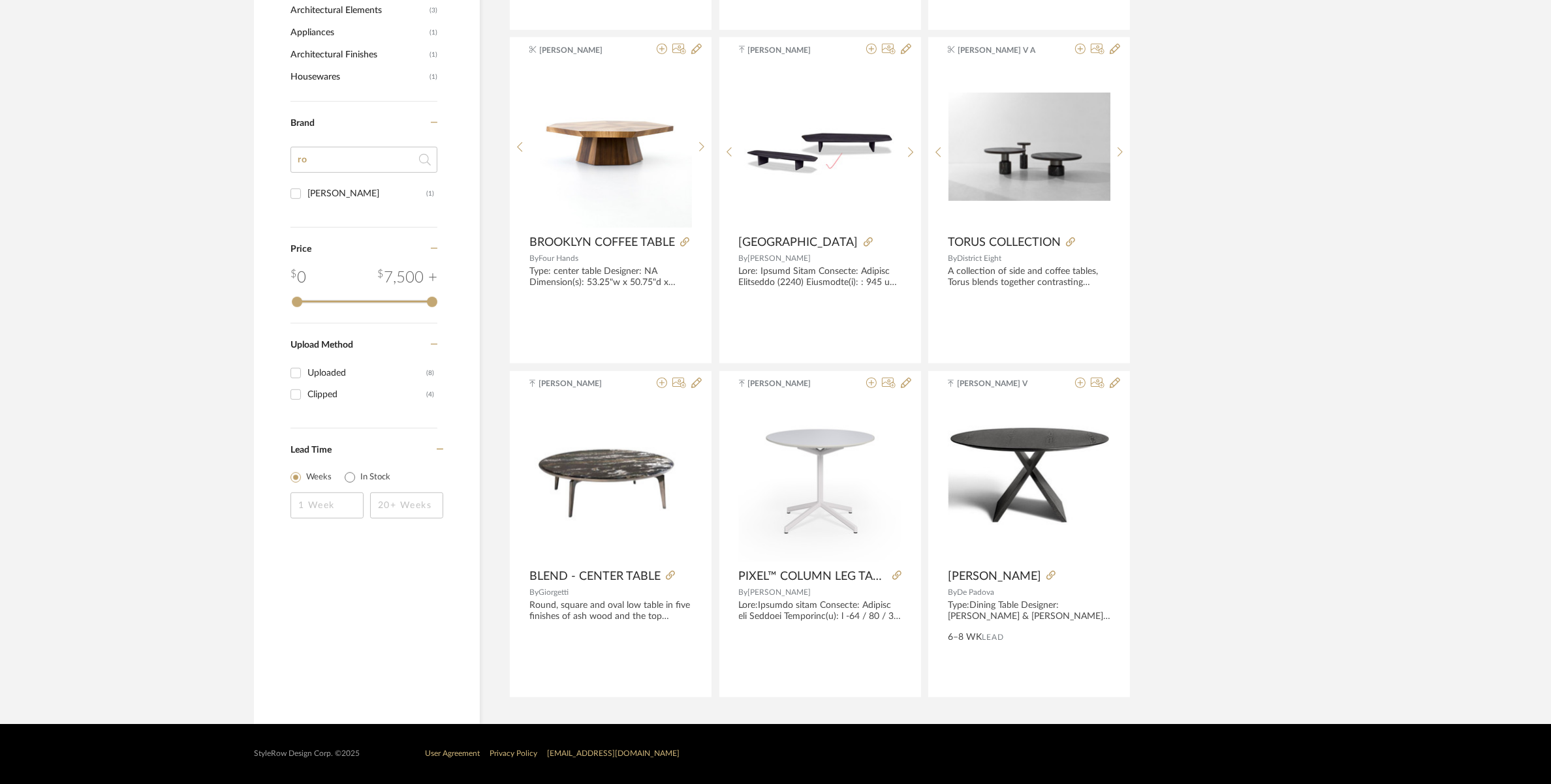
scroll to position [937, 0]
type input "roche bobois"
type input "ri"
type input "brio console"
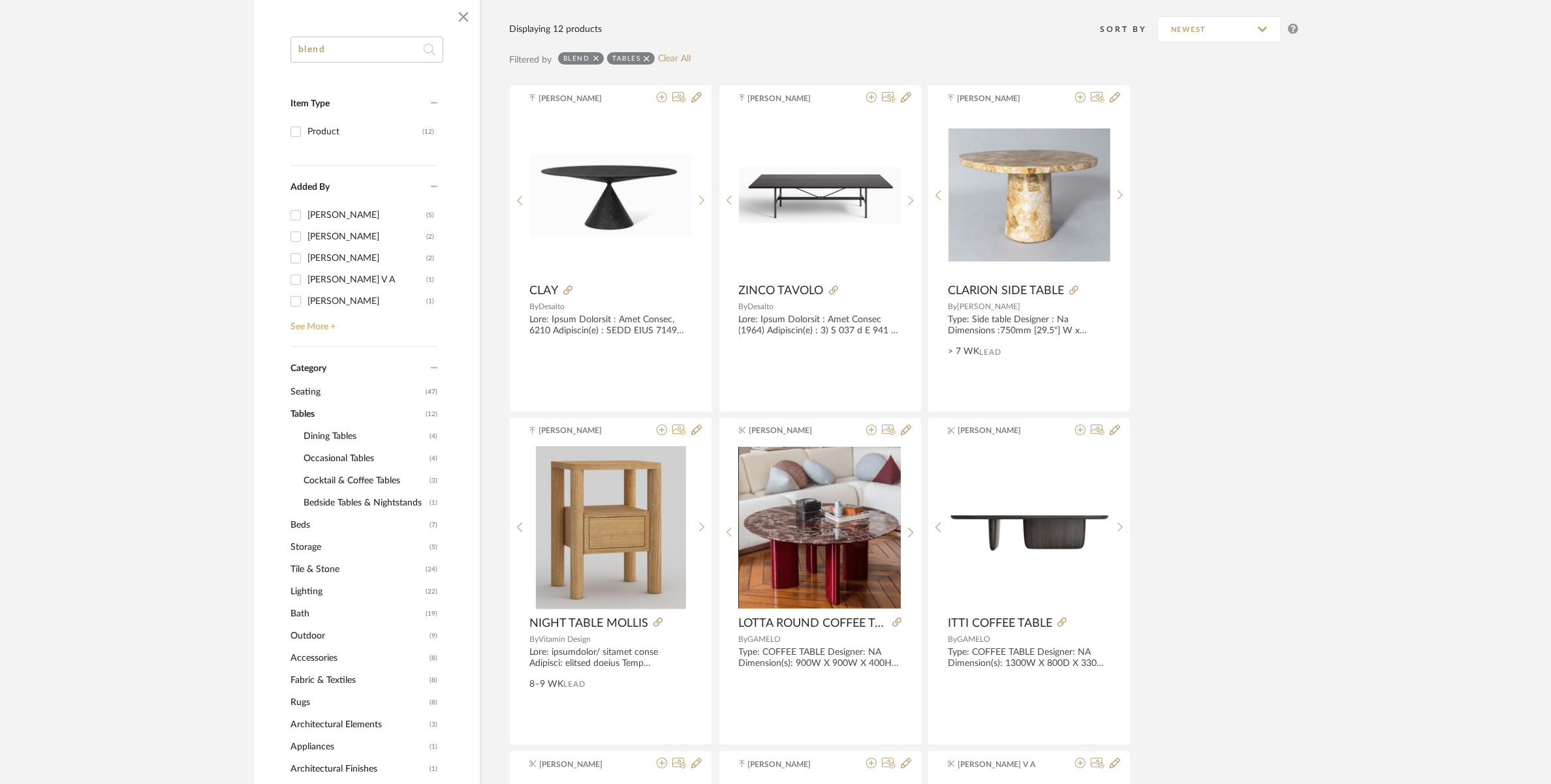
scroll to position [203, 0]
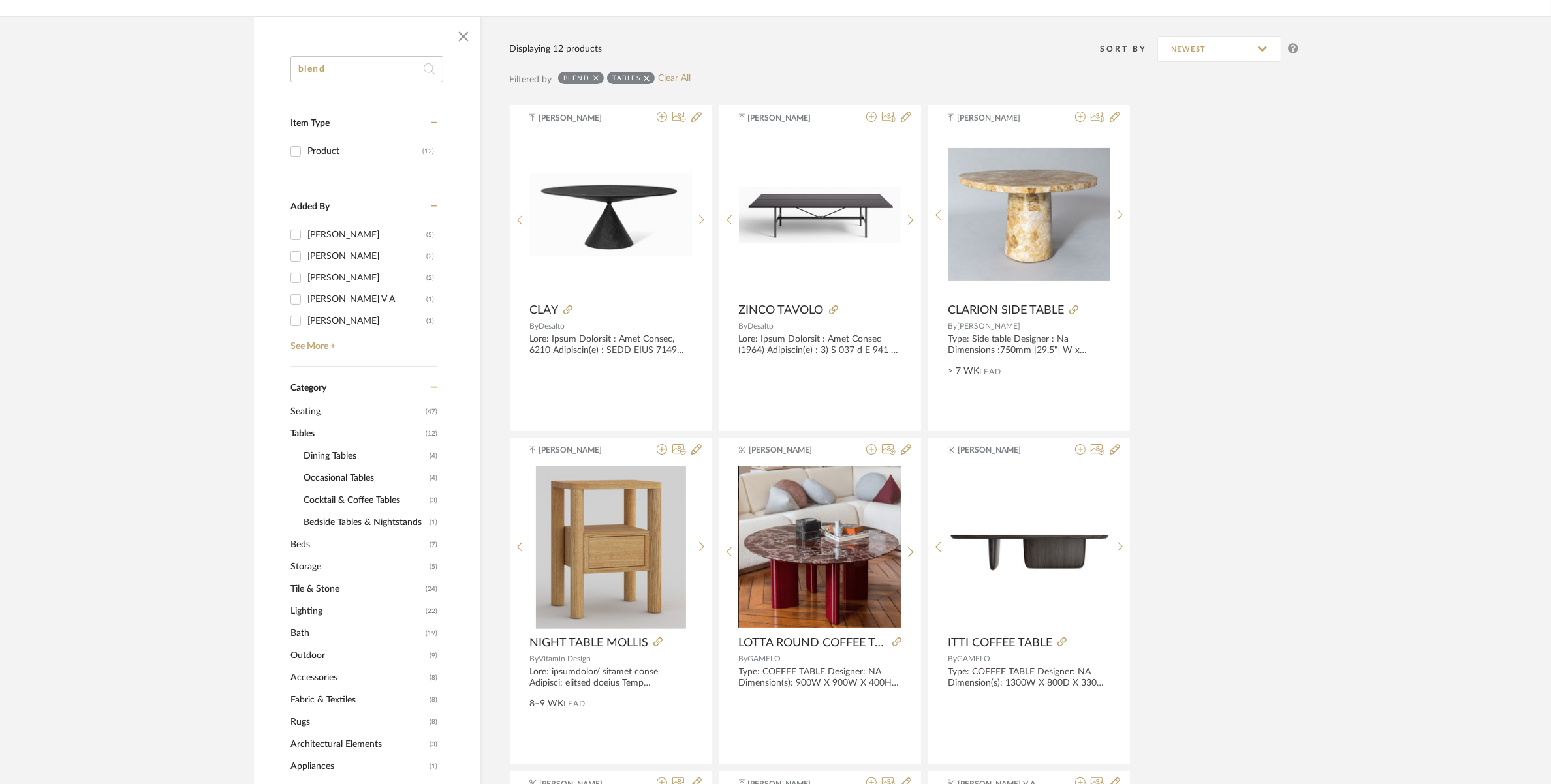
click at [305, 434] on span "Tables" at bounding box center [356, 434] width 132 height 22
drag, startPoint x: 344, startPoint y: 69, endPoint x: 254, endPoint y: 66, distance: 90.0
click at [254, 66] on div "blend Item Type Product (12) Added By [PERSON_NAME] (5) [PERSON_NAME] (2) Ganes…" at bounding box center [367, 660] width 226 height 1209
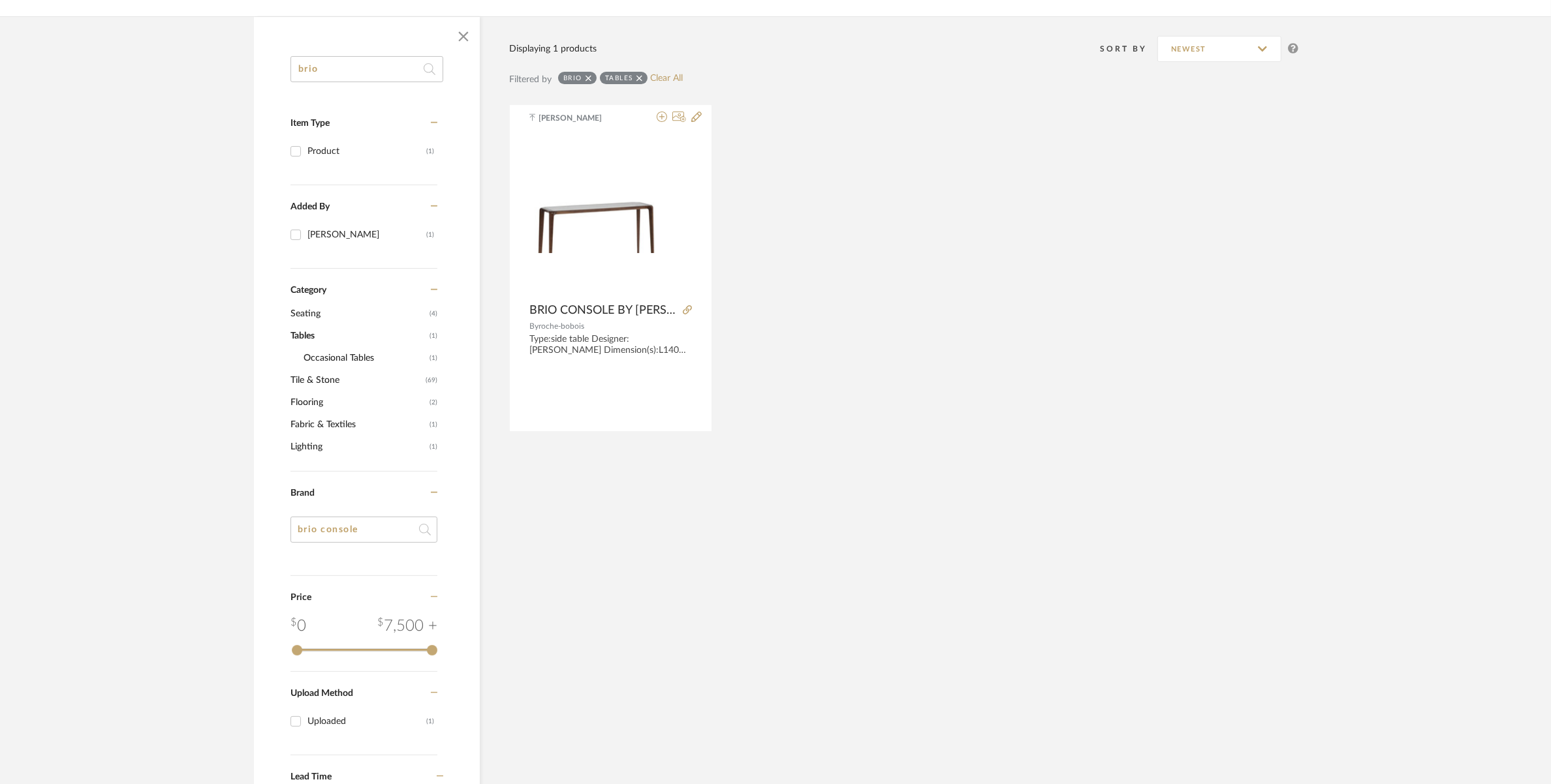
type input "brio"
click at [628, 216] on div at bounding box center [611, 214] width 163 height 163
click at [572, 220] on img "0" at bounding box center [611, 214] width 163 height 77
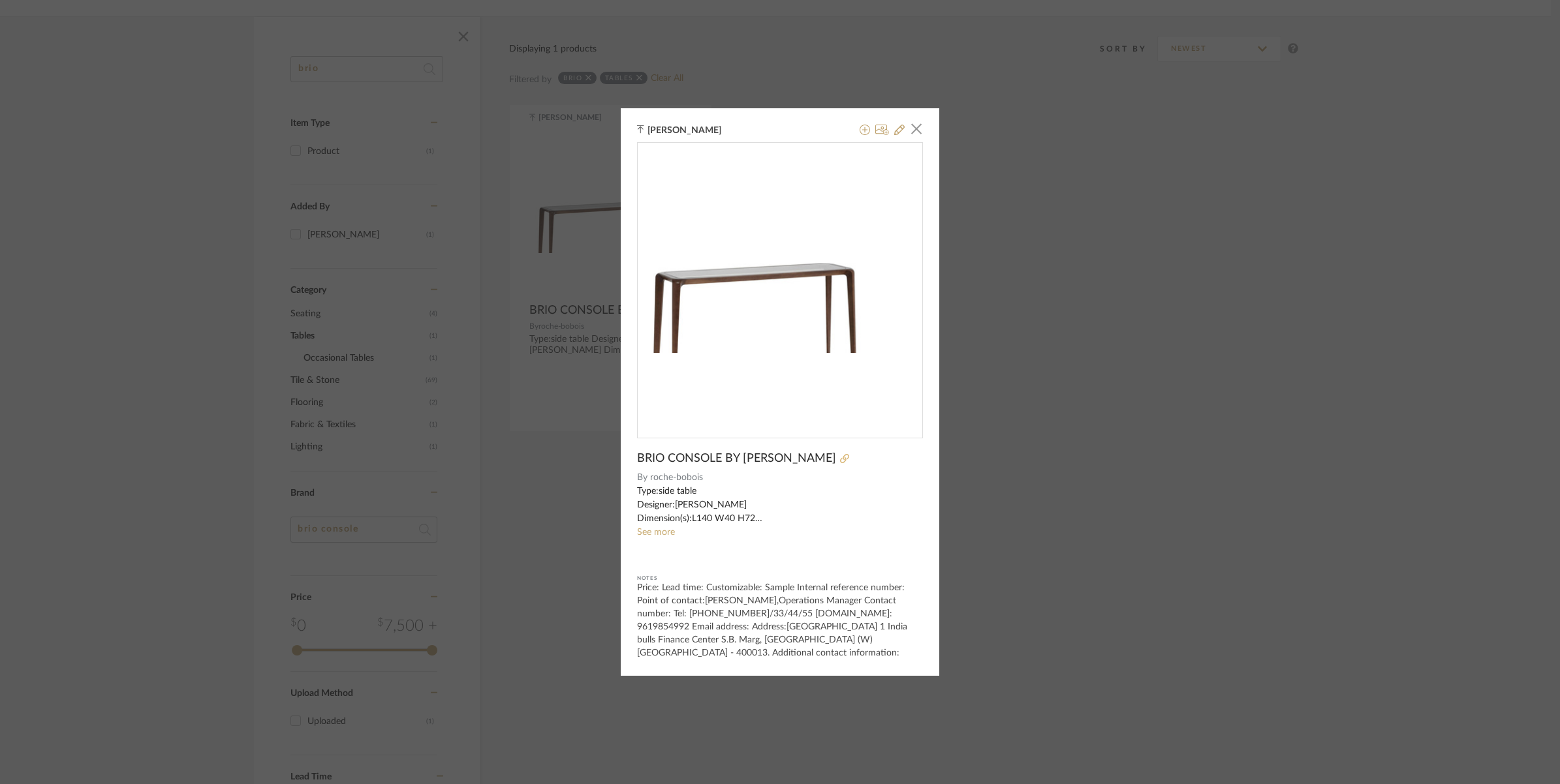
click at [840, 461] on icon at bounding box center [845, 459] width 9 height 9
click at [651, 536] on link "See more" at bounding box center [656, 533] width 38 height 9
